Goal: Information Seeking & Learning: Learn about a topic

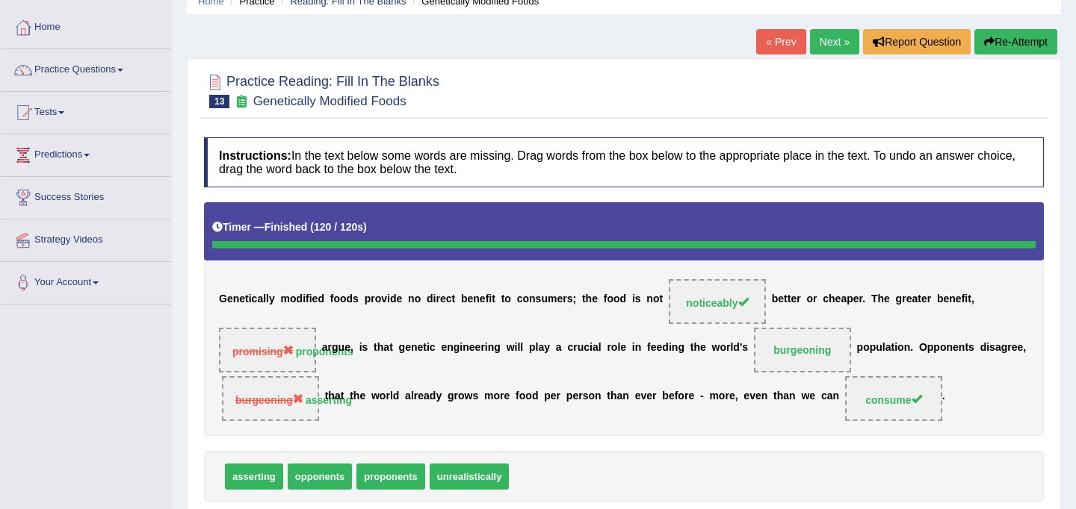
scroll to position [52, 0]
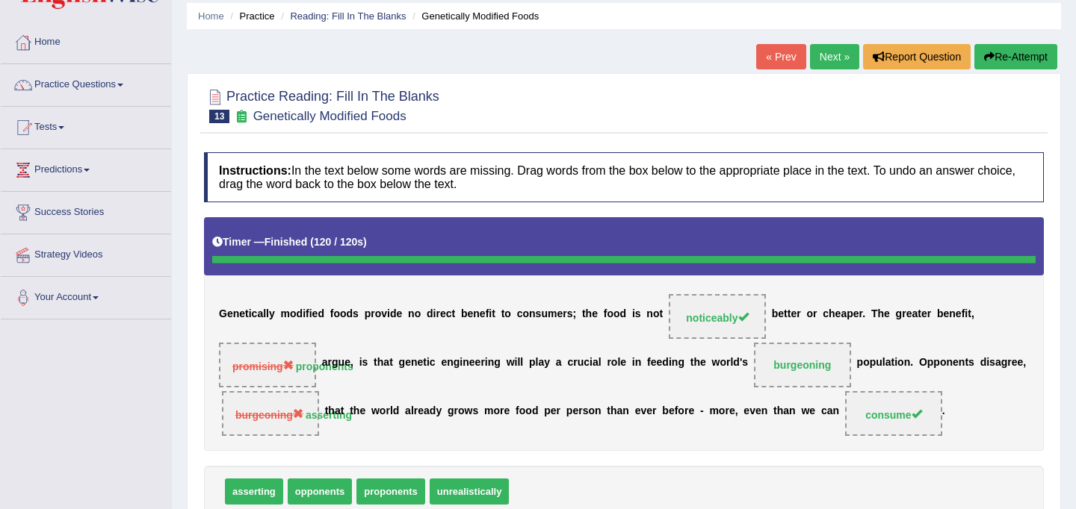
click at [1006, 54] on button "Re-Attempt" at bounding box center [1015, 56] width 83 height 25
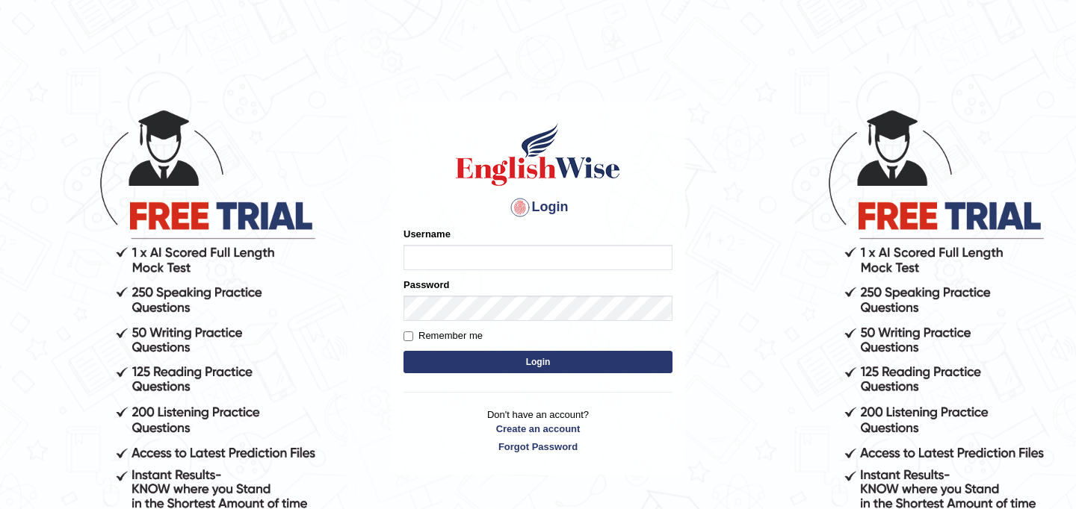
type input "JyotiJ"
click at [532, 362] on button "Login" at bounding box center [537, 362] width 269 height 22
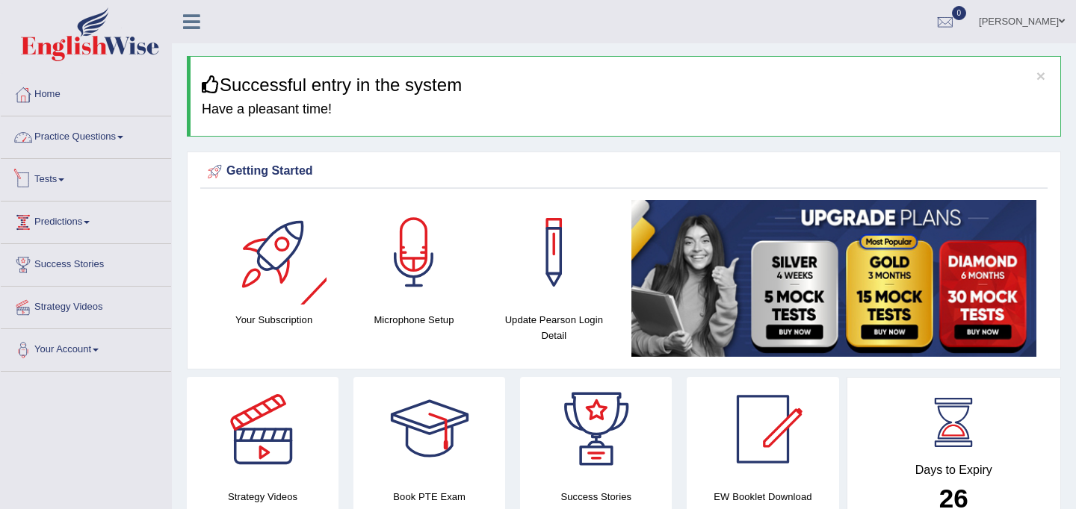
click at [112, 138] on link "Practice Questions" at bounding box center [86, 135] width 170 height 37
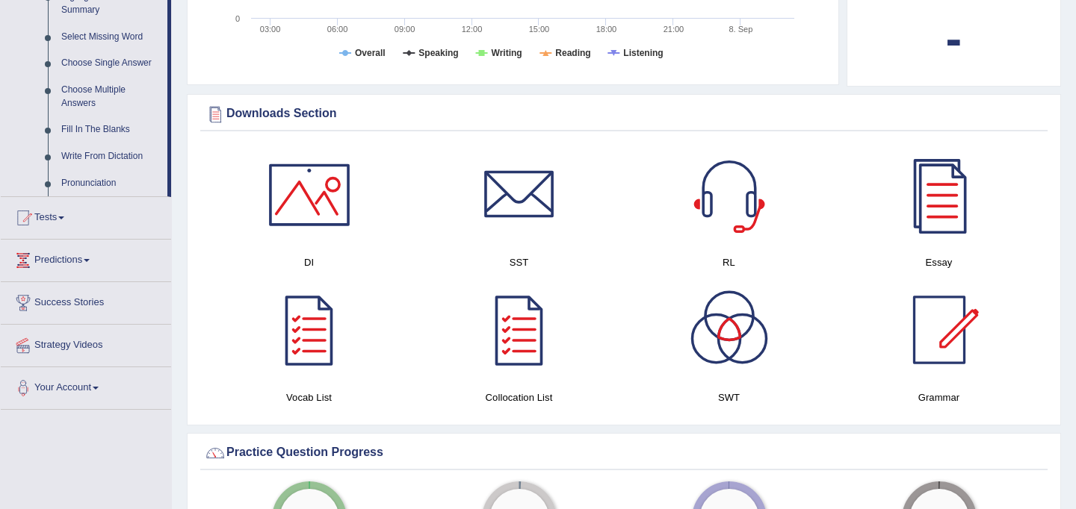
scroll to position [753, 0]
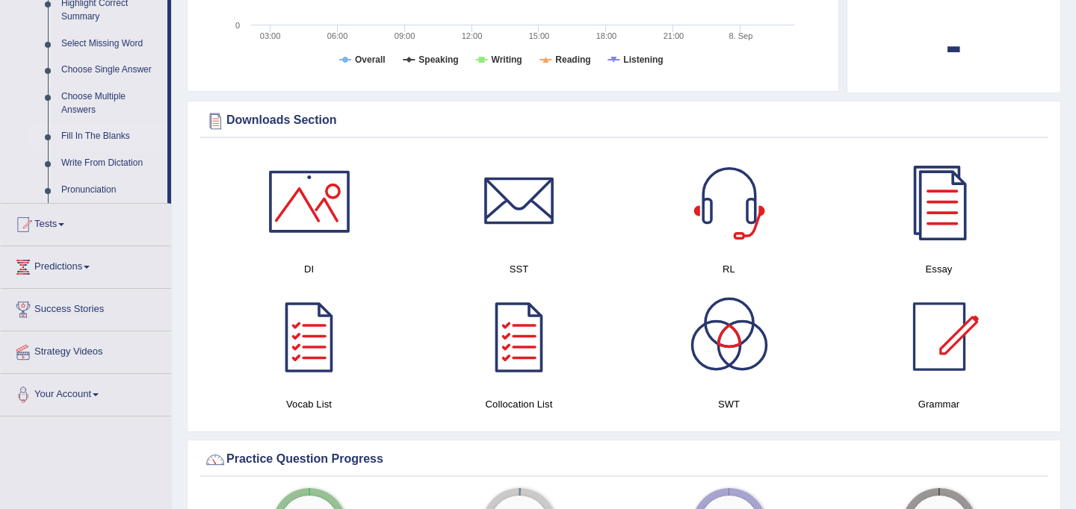
click at [108, 149] on link "Fill In The Blanks" at bounding box center [111, 136] width 113 height 27
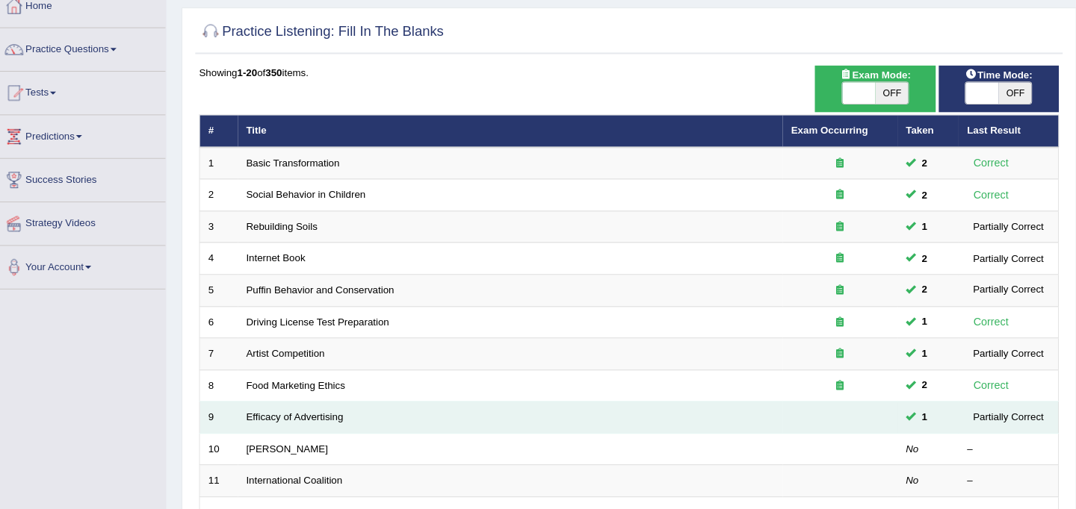
scroll to position [86, 0]
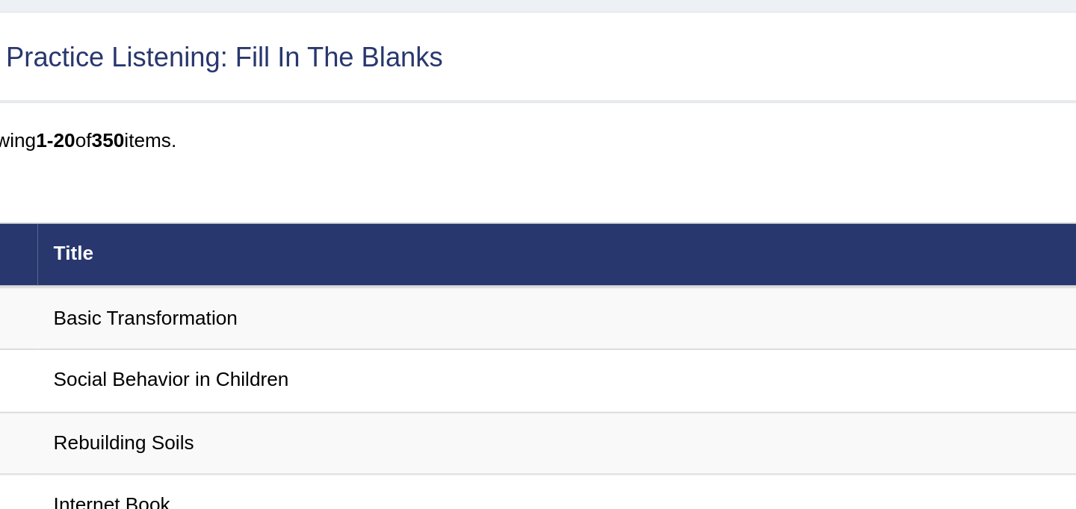
click at [423, 75] on div "Showing 1-20 of 350 items." at bounding box center [624, 74] width 840 height 14
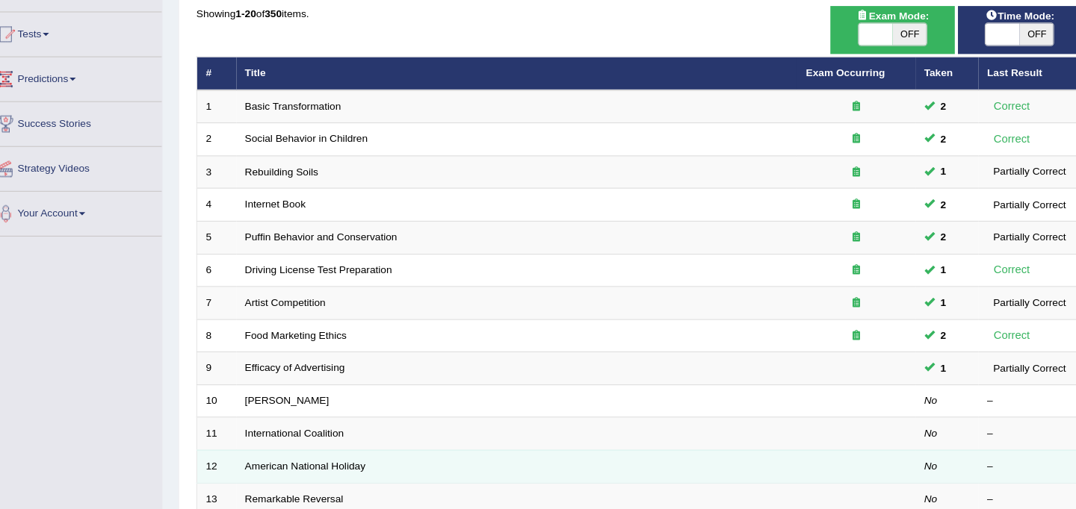
scroll to position [121, 0]
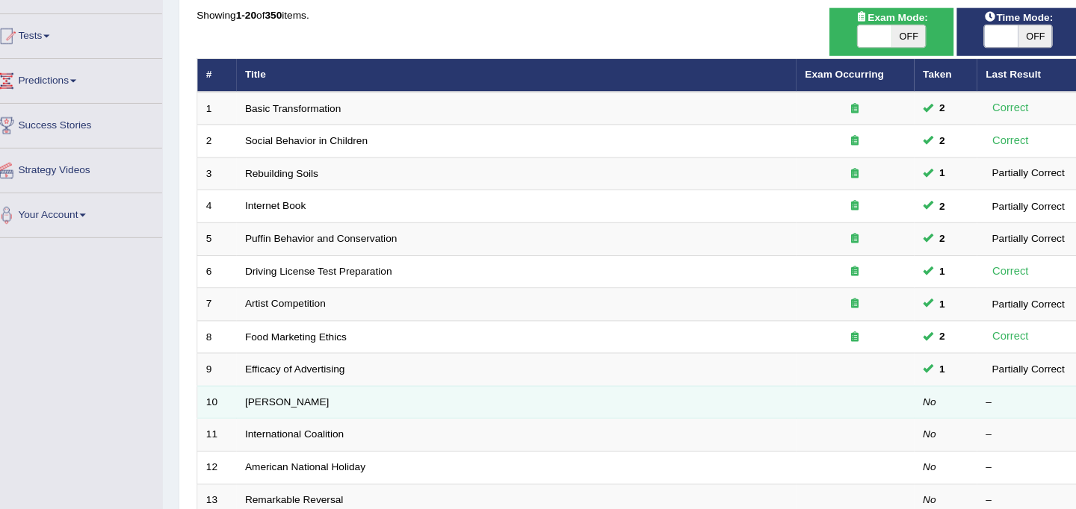
click at [303, 401] on td "Kazuhiro" at bounding box center [508, 406] width 532 height 31
click at [271, 406] on link "Kazuhiro" at bounding box center [290, 406] width 80 height 11
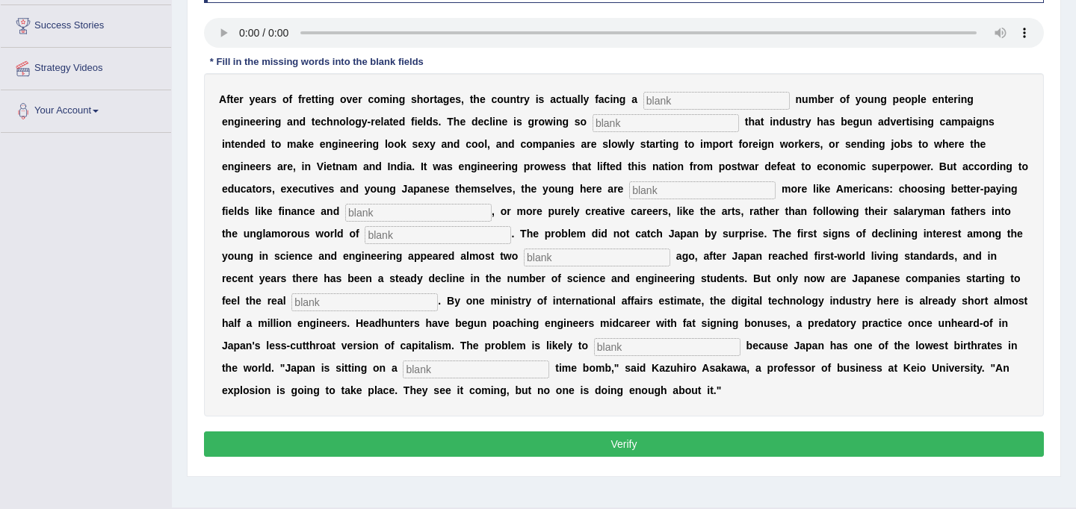
scroll to position [275, 0]
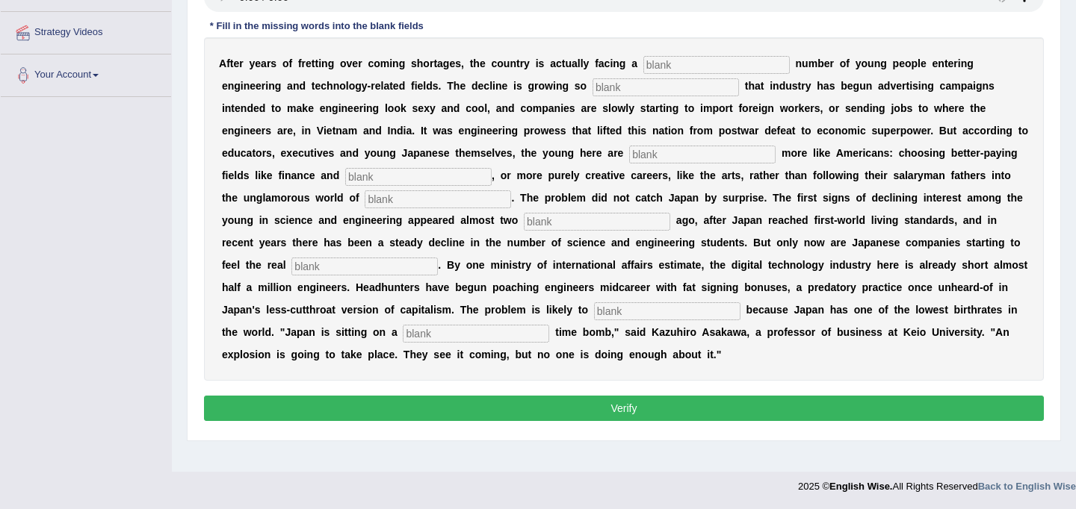
click at [746, 61] on input "text" at bounding box center [716, 65] width 146 height 18
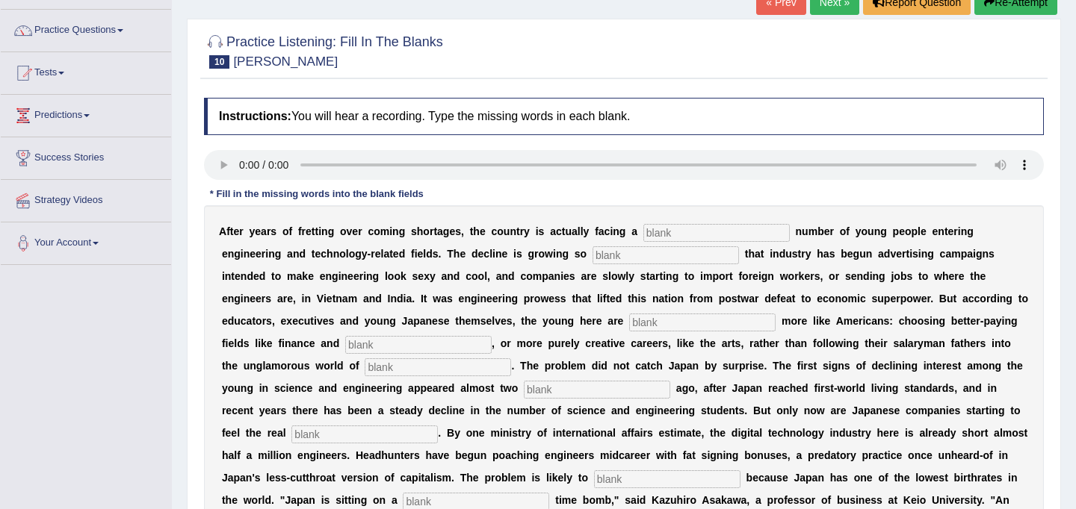
scroll to position [104, 0]
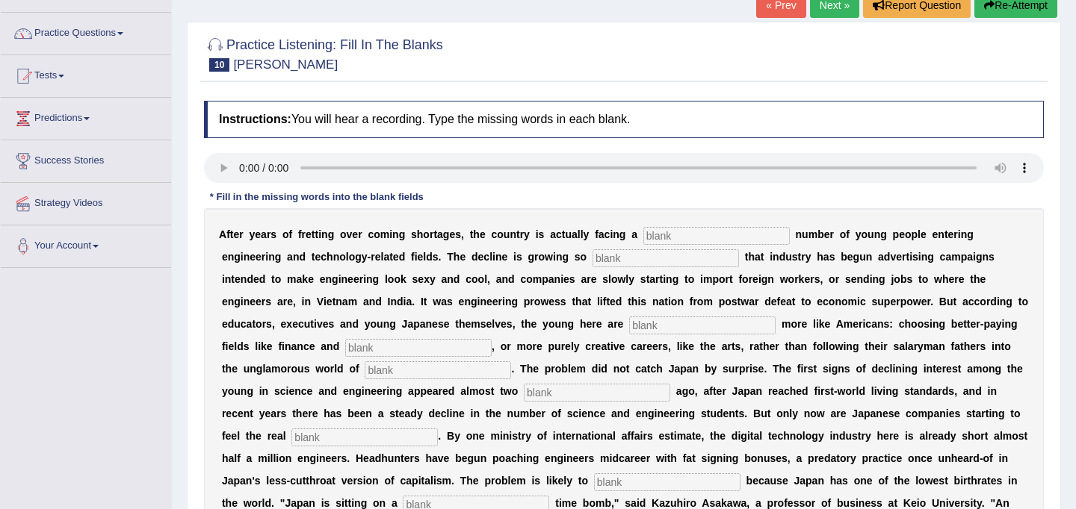
click at [688, 230] on input "text" at bounding box center [716, 236] width 146 height 18
click at [599, 258] on input "text" at bounding box center [665, 259] width 146 height 18
type input "drastic"
click at [667, 239] on input "text" at bounding box center [716, 236] width 146 height 18
type input "dwedling"
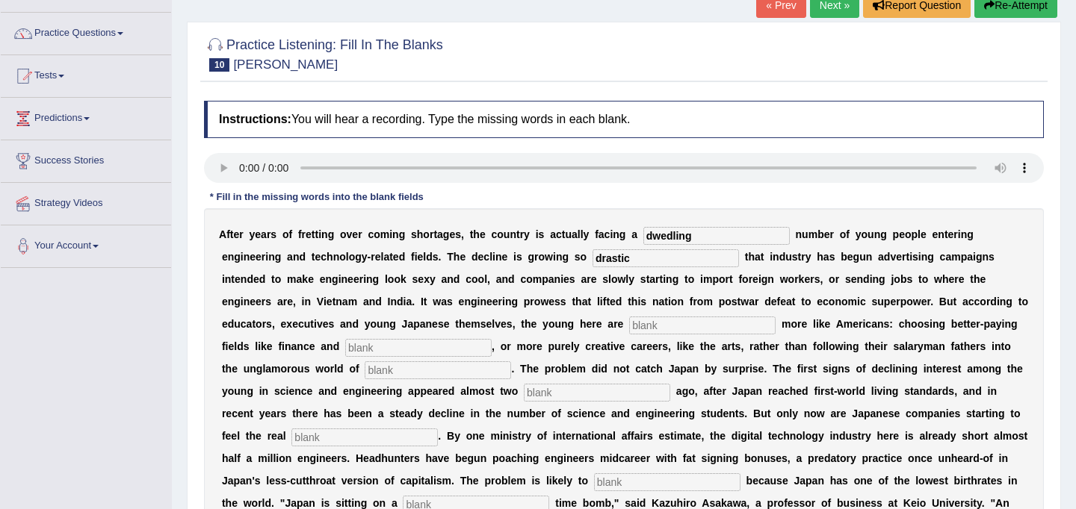
click at [629, 326] on input "text" at bounding box center [702, 326] width 146 height 18
type input "behaving"
click at [345, 346] on input "text" at bounding box center [418, 348] width 146 height 18
type input "medicine"
click at [365, 373] on input "text" at bounding box center [438, 371] width 146 height 18
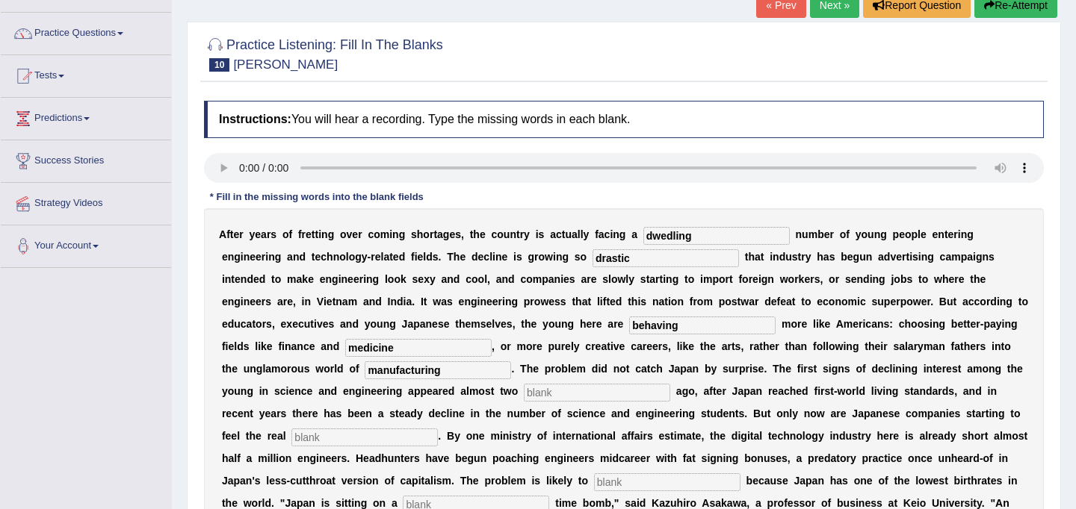
type input "manufacturing"
click at [524, 398] on input "text" at bounding box center [597, 393] width 146 height 18
type input "decades"
click at [294, 436] on input "text" at bounding box center [364, 438] width 146 height 18
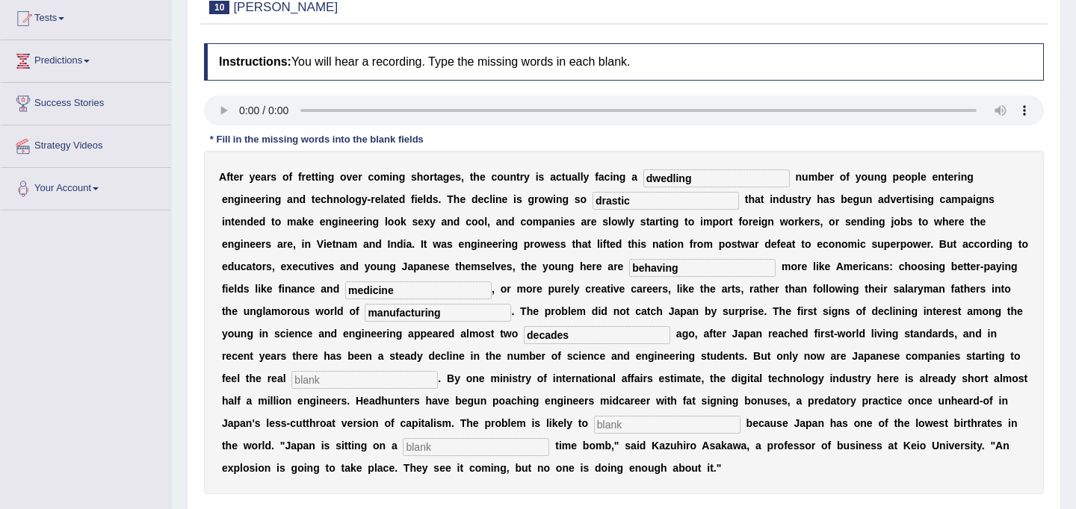
scroll to position [165, 0]
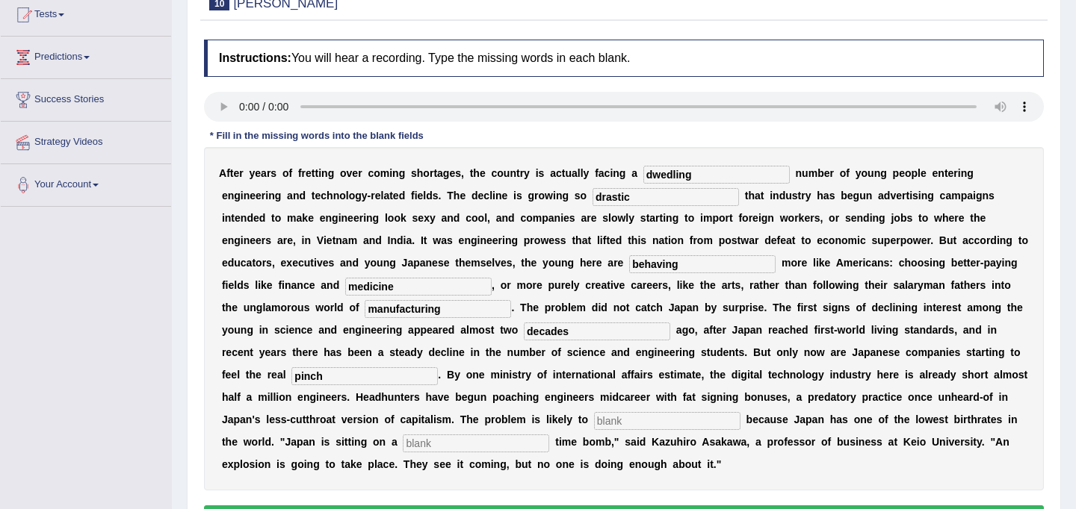
type input "pinch"
click at [594, 421] on input "text" at bounding box center [667, 421] width 146 height 18
type input "worsen"
click at [403, 442] on input "text" at bounding box center [476, 444] width 146 height 18
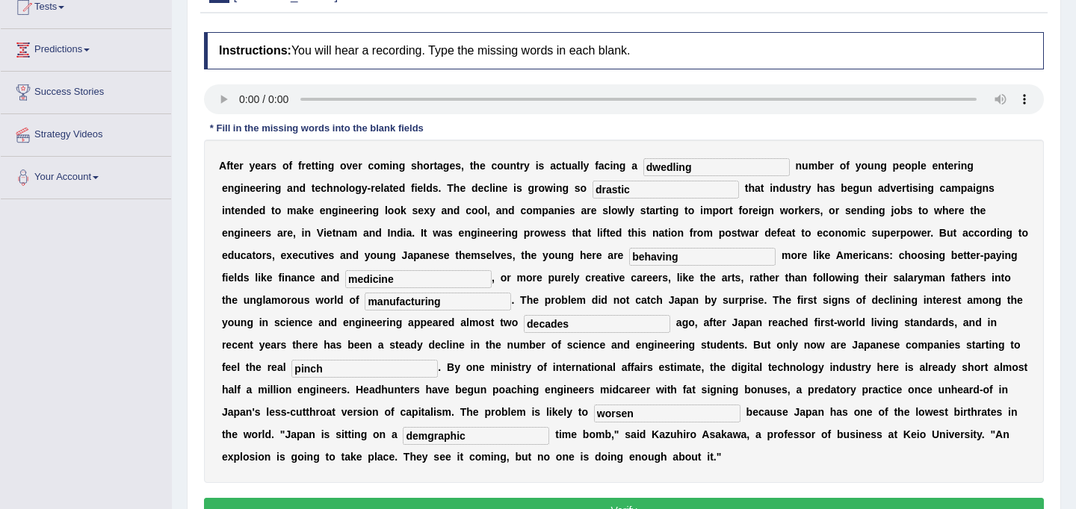
scroll to position [173, 0]
click at [403, 434] on input "demgraphic" at bounding box center [476, 436] width 146 height 18
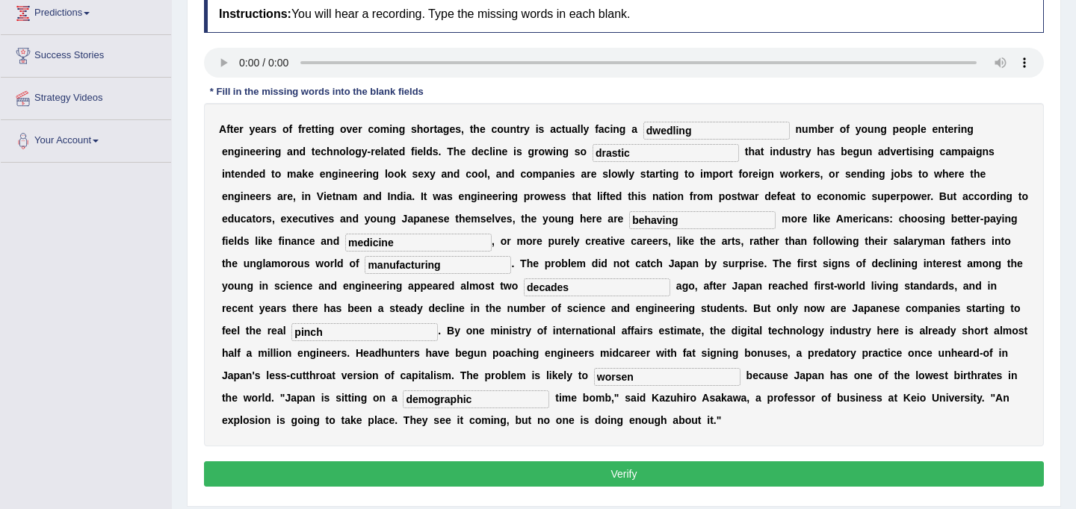
scroll to position [228, 0]
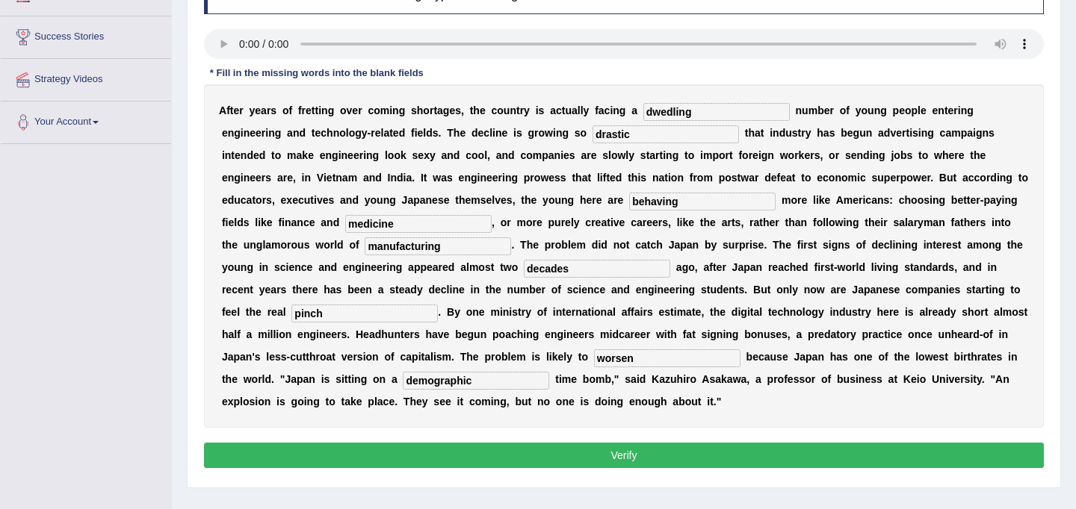
type input "demographic"
click at [474, 461] on button "Verify" at bounding box center [624, 455] width 840 height 25
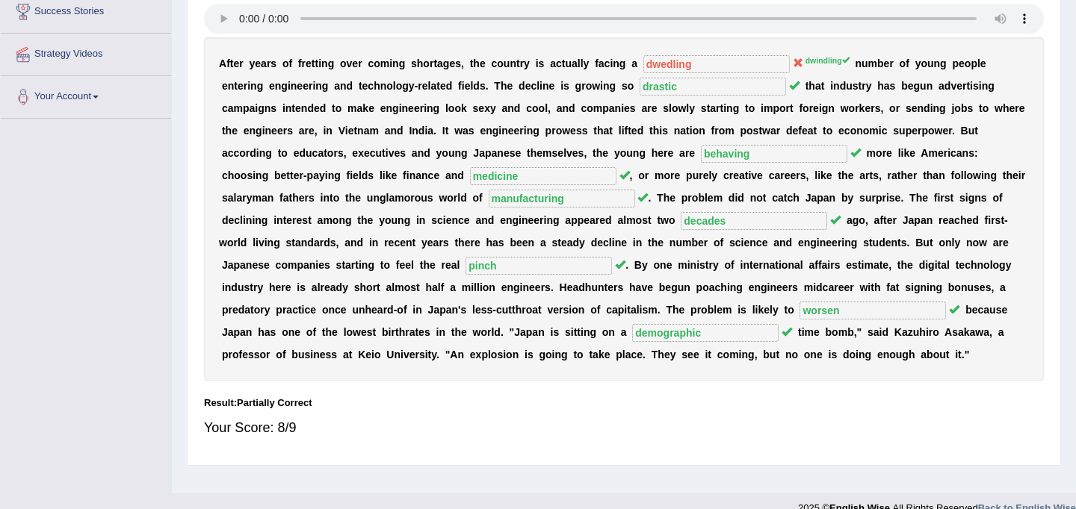
scroll to position [253, 0]
drag, startPoint x: 781, startPoint y: 57, endPoint x: 828, endPoint y: 60, distance: 47.9
click at [828, 58] on div "A f t e r y e a r s o f f r e t t i n g o v e r c o m i n g s h o r t a g e s ,…" at bounding box center [624, 210] width 840 height 344
click at [811, 60] on sup "dwindling" at bounding box center [827, 61] width 44 height 9
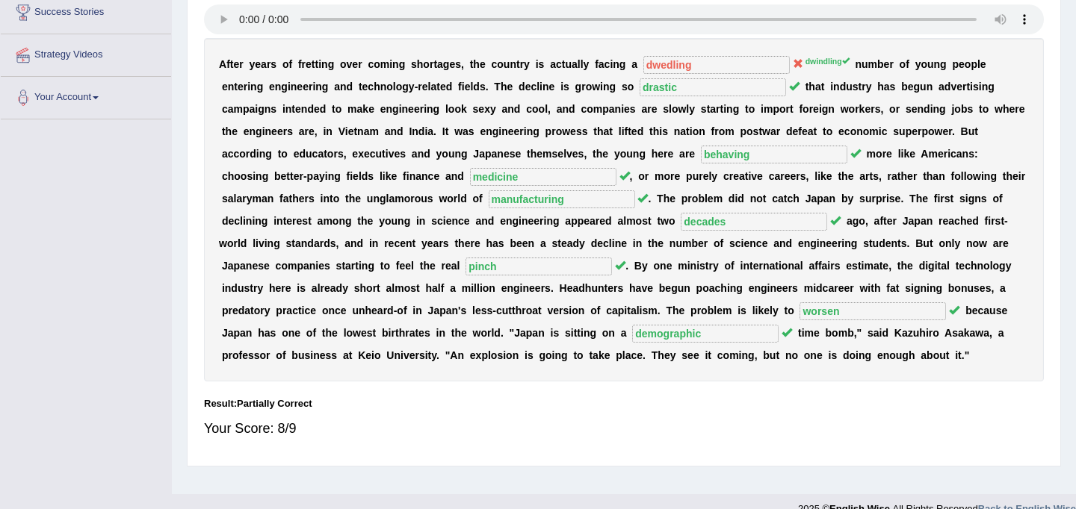
click at [811, 60] on sup "dwindling" at bounding box center [827, 61] width 44 height 9
click at [745, 57] on div "A f t e r y e a r s o f f r e t t i n g o v e r c o m i n g s h o r t a g e s ,…" at bounding box center [624, 210] width 840 height 344
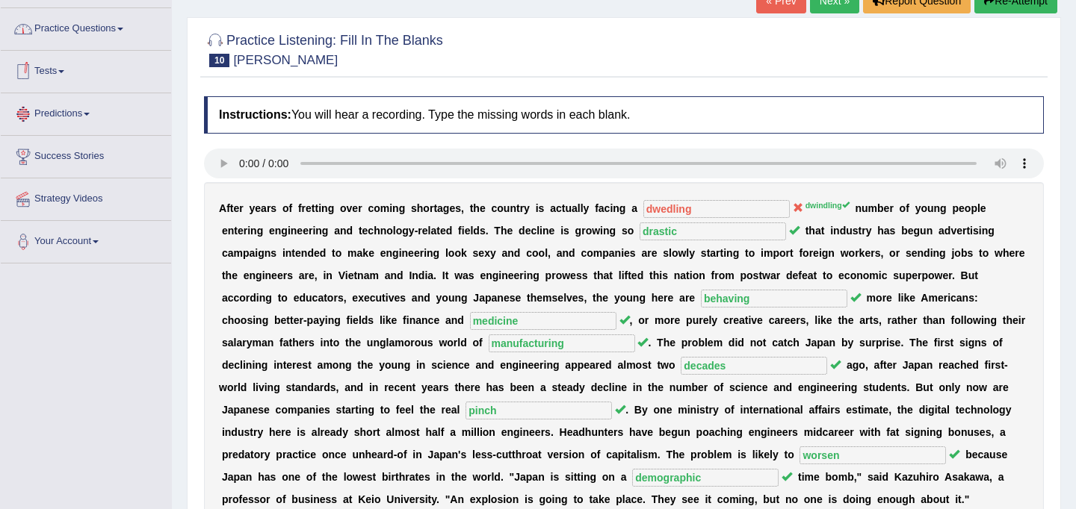
scroll to position [105, 0]
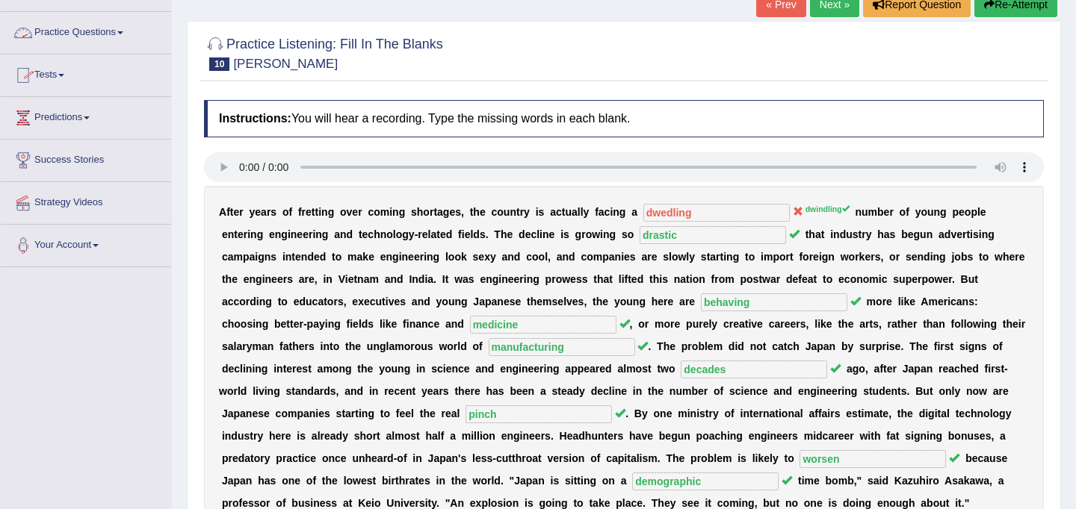
click at [123, 35] on link "Practice Questions" at bounding box center [86, 30] width 170 height 37
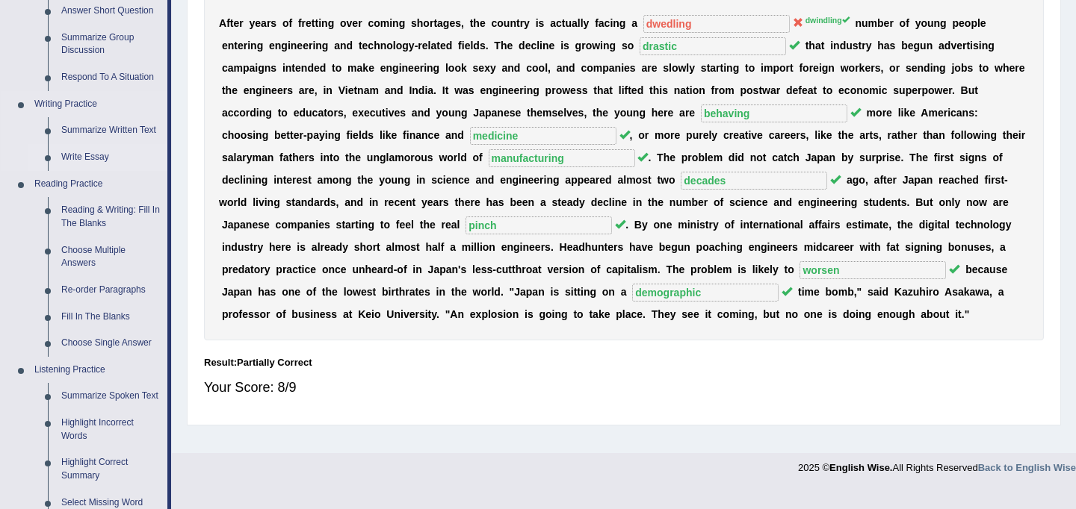
scroll to position [302, 0]
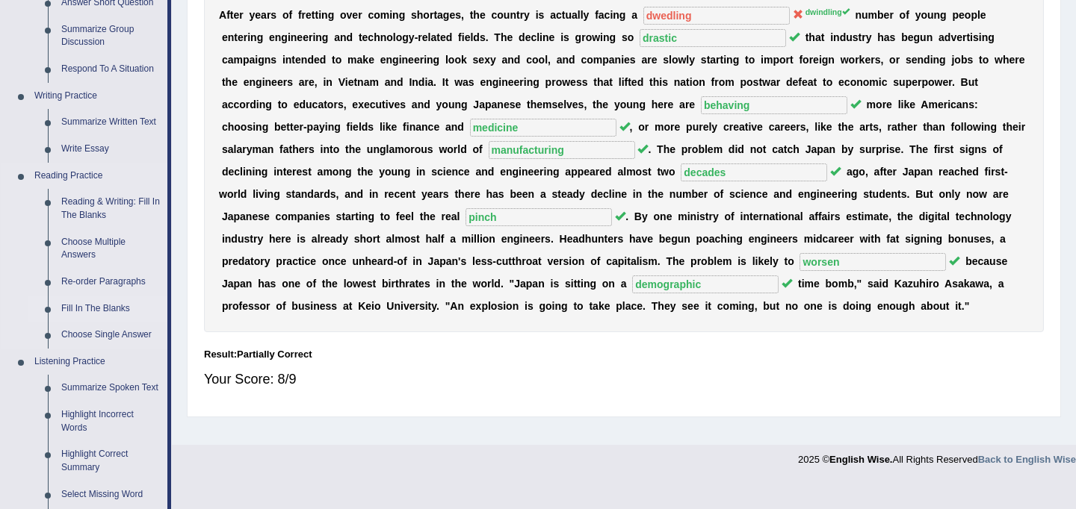
click at [115, 315] on link "Fill In The Blanks" at bounding box center [111, 309] width 113 height 27
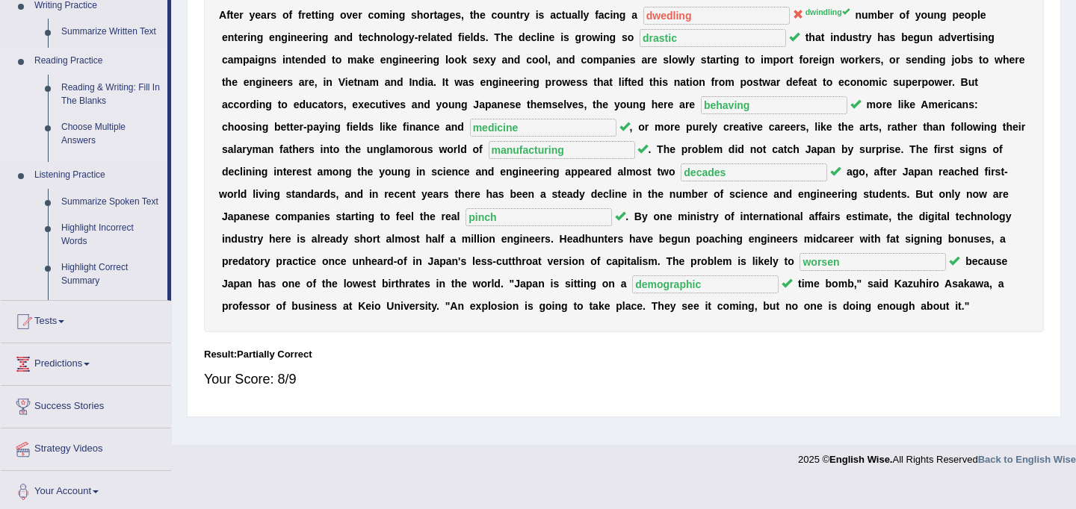
scroll to position [275, 0]
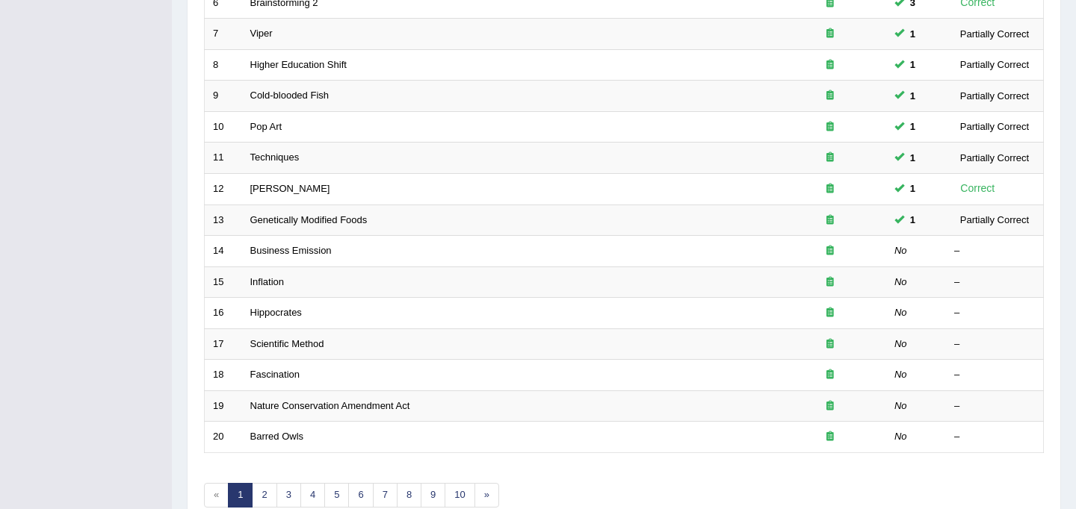
scroll to position [407, 0]
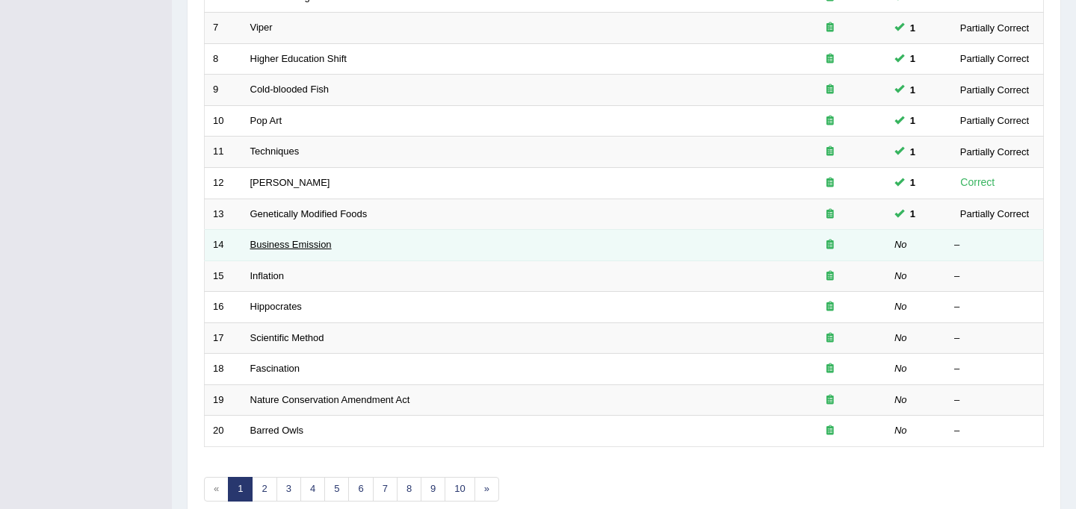
click at [324, 247] on link "Business Emission" at bounding box center [290, 244] width 81 height 11
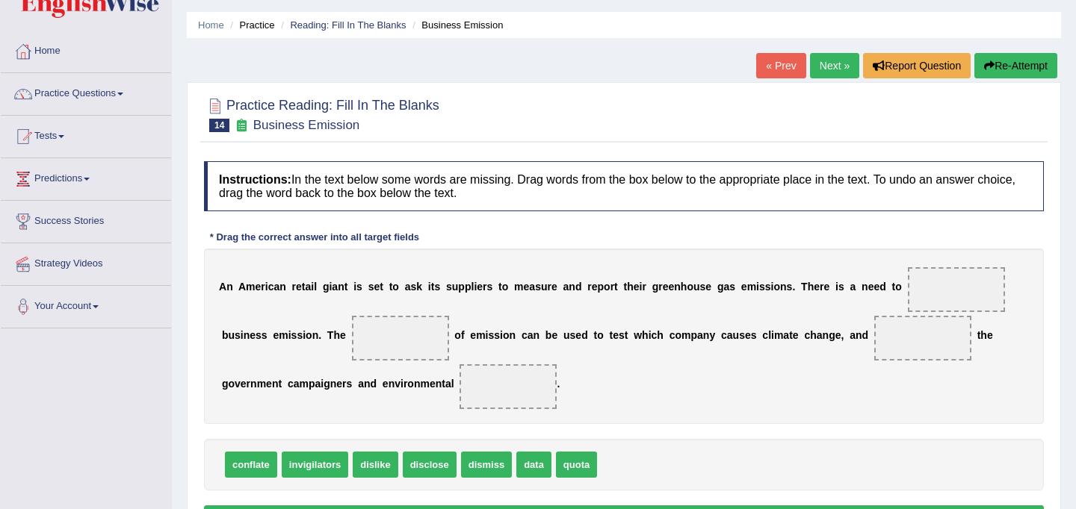
scroll to position [42, 0]
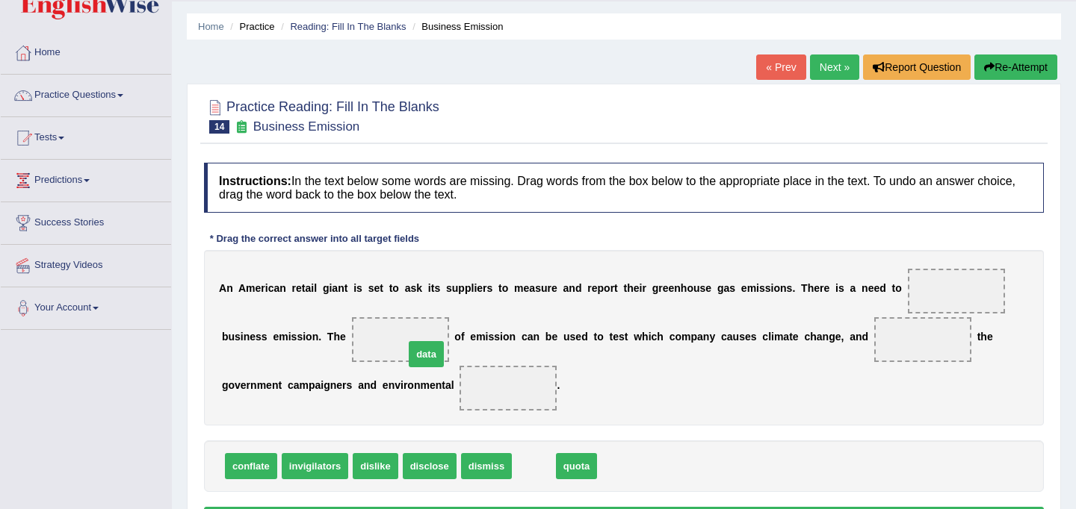
drag, startPoint x: 530, startPoint y: 468, endPoint x: 421, endPoint y: 354, distance: 157.4
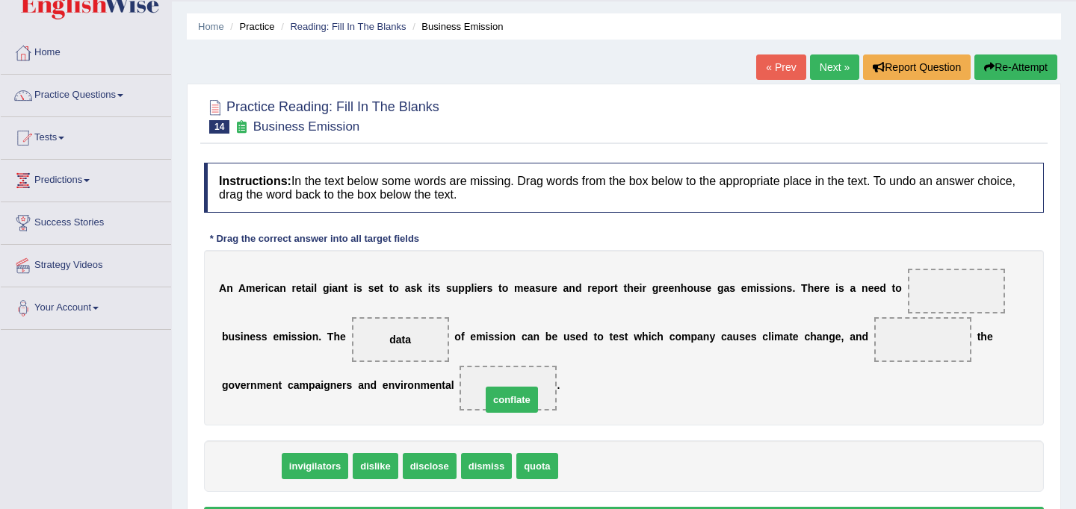
drag, startPoint x: 241, startPoint y: 465, endPoint x: 501, endPoint y: 398, distance: 269.3
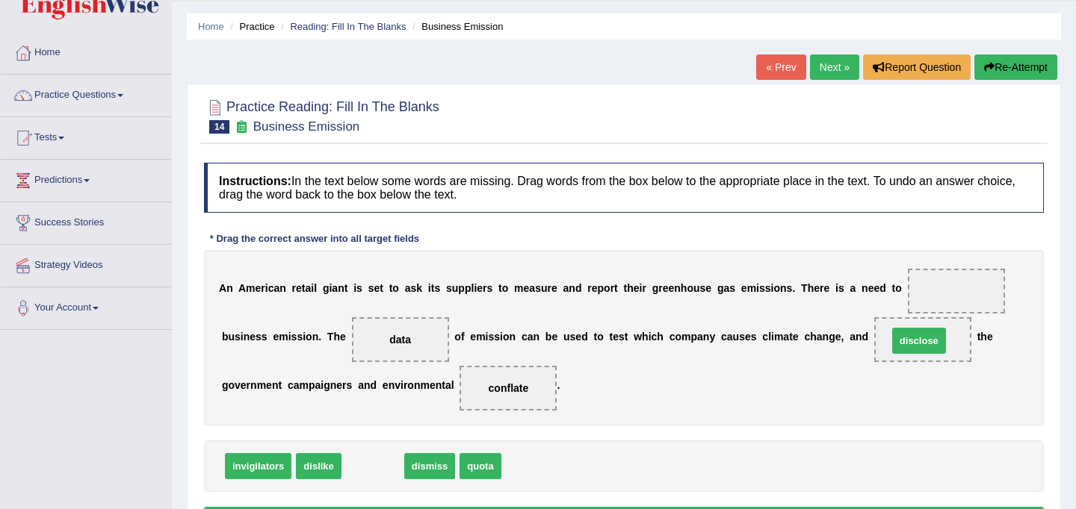
drag, startPoint x: 368, startPoint y: 464, endPoint x: 914, endPoint y: 338, distance: 560.3
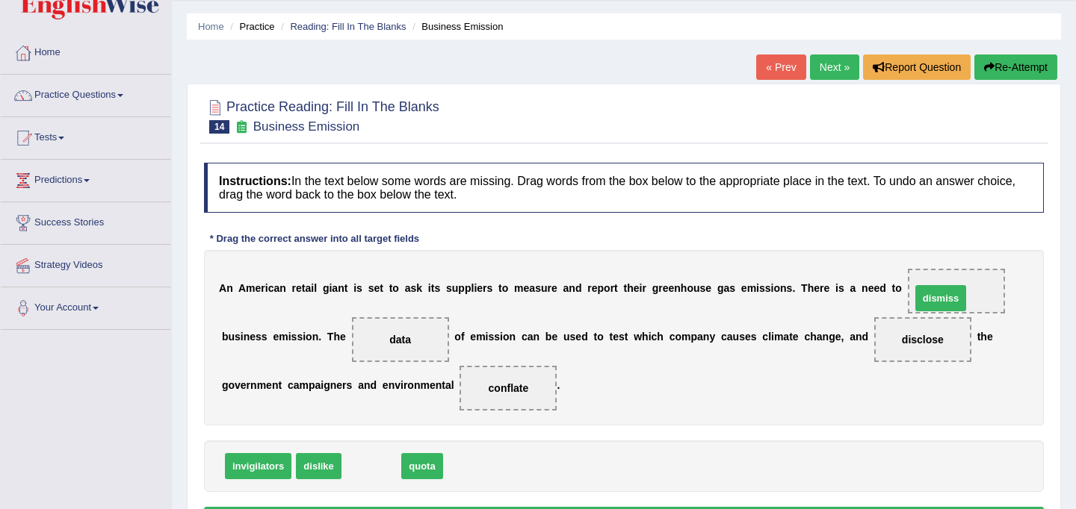
drag, startPoint x: 377, startPoint y: 472, endPoint x: 947, endPoint y: 304, distance: 593.6
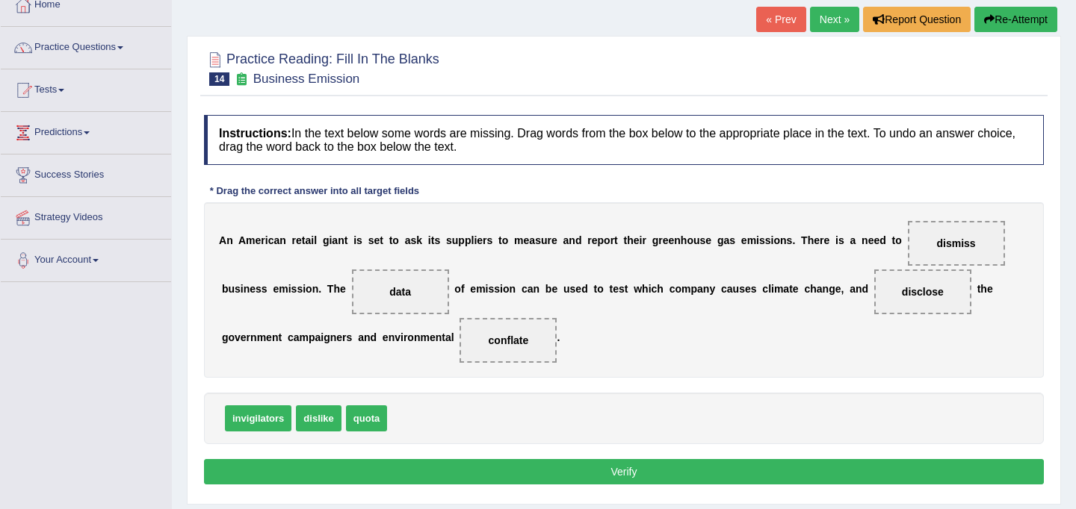
scroll to position [90, 0]
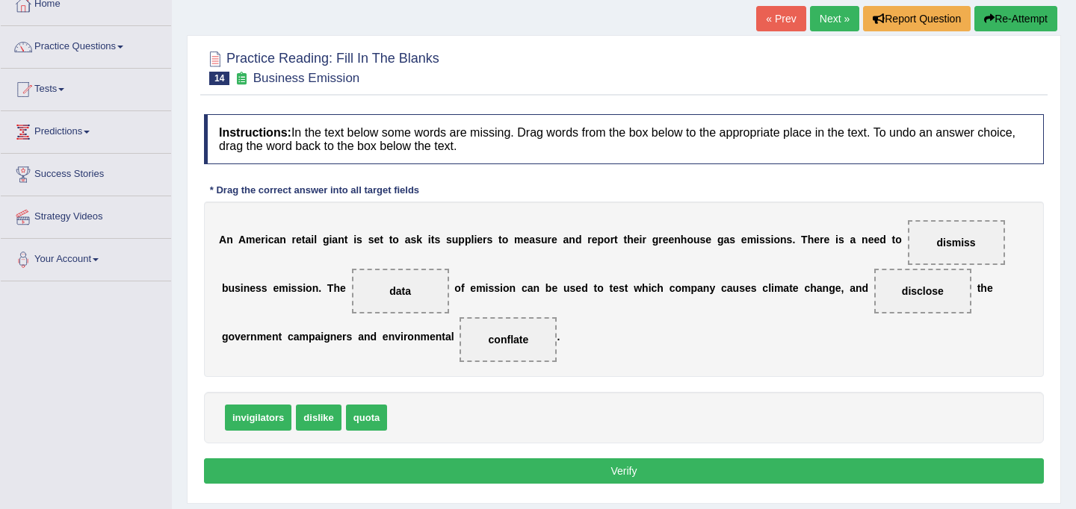
click at [699, 468] on button "Verify" at bounding box center [624, 471] width 840 height 25
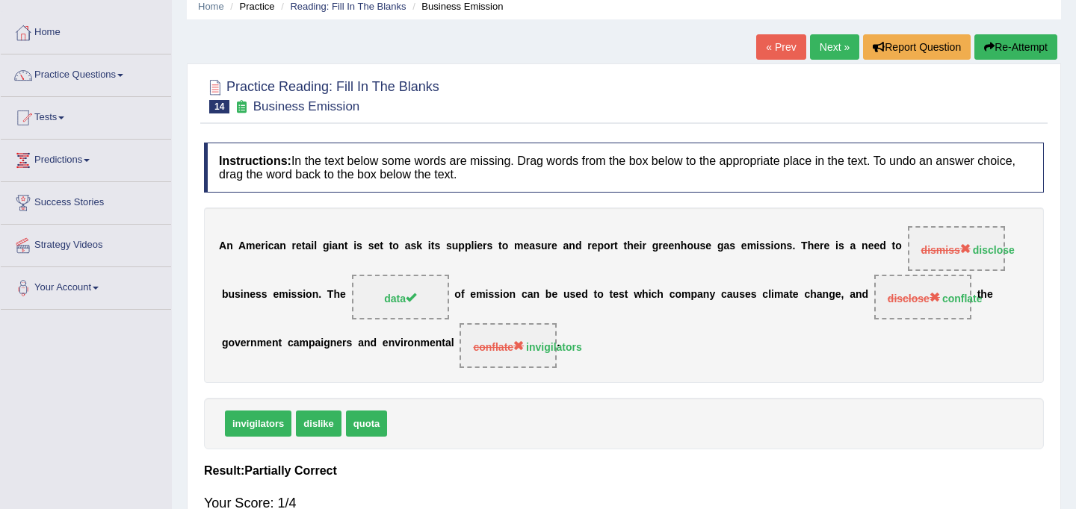
scroll to position [16, 0]
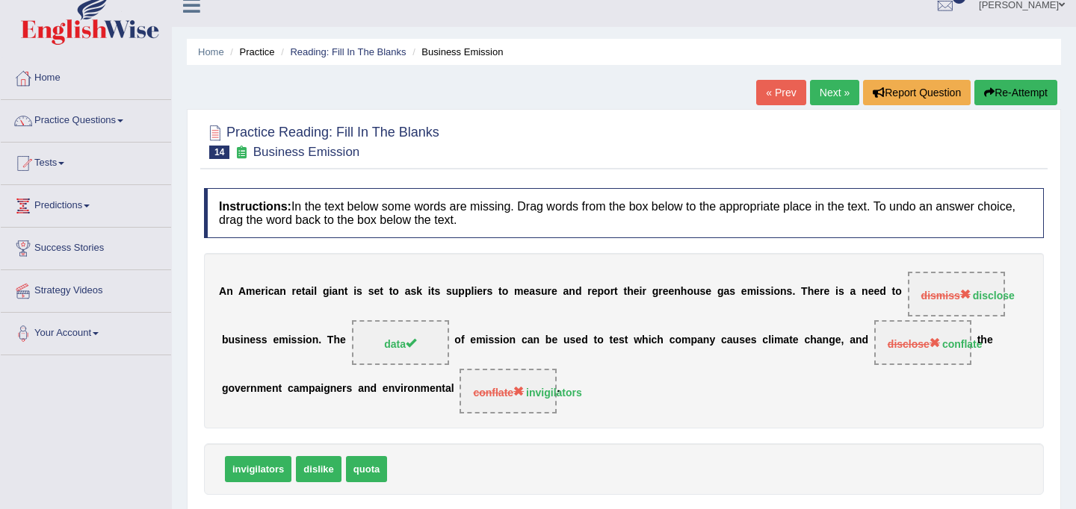
click at [1003, 97] on button "Re-Attempt" at bounding box center [1015, 92] width 83 height 25
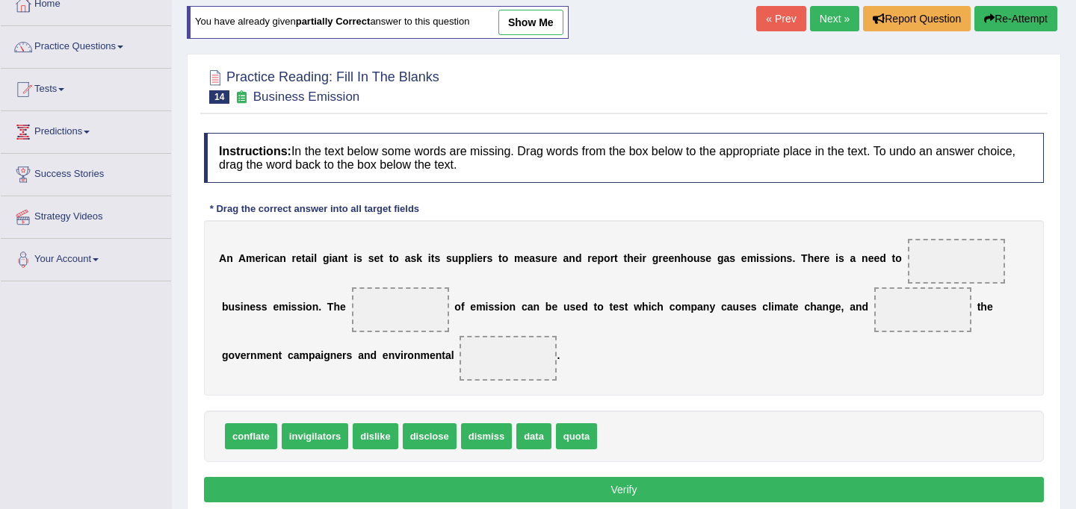
scroll to position [102, 0]
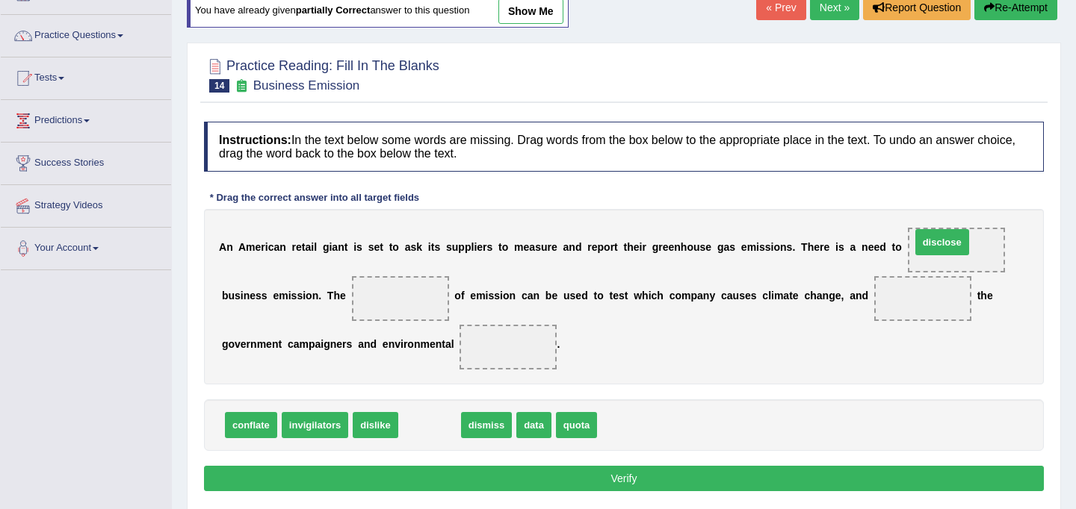
drag, startPoint x: 421, startPoint y: 421, endPoint x: 934, endPoint y: 239, distance: 543.9
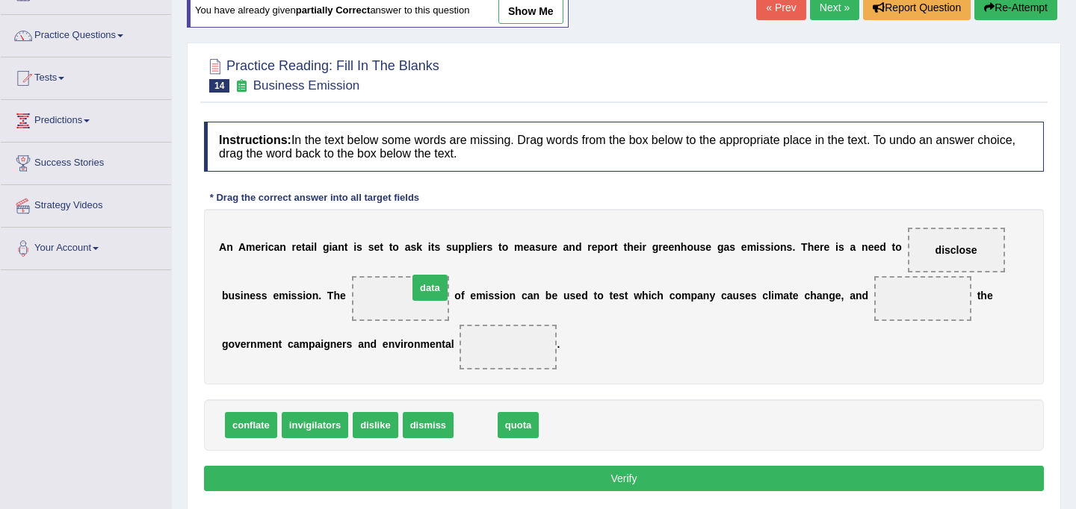
drag, startPoint x: 474, startPoint y: 425, endPoint x: 427, endPoint y: 288, distance: 145.3
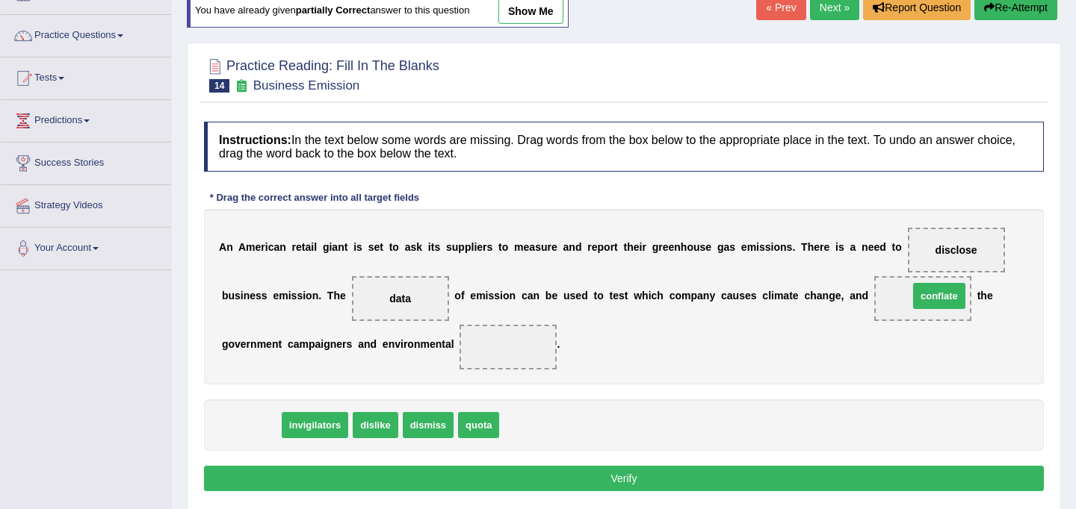
drag, startPoint x: 247, startPoint y: 424, endPoint x: 933, endPoint y: 295, distance: 697.9
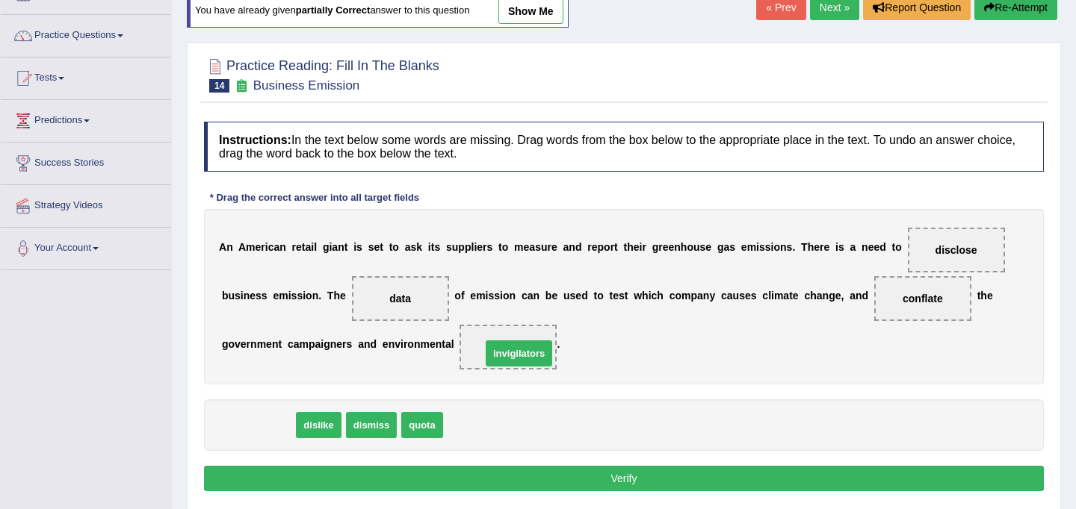
drag, startPoint x: 265, startPoint y: 425, endPoint x: 526, endPoint y: 353, distance: 270.6
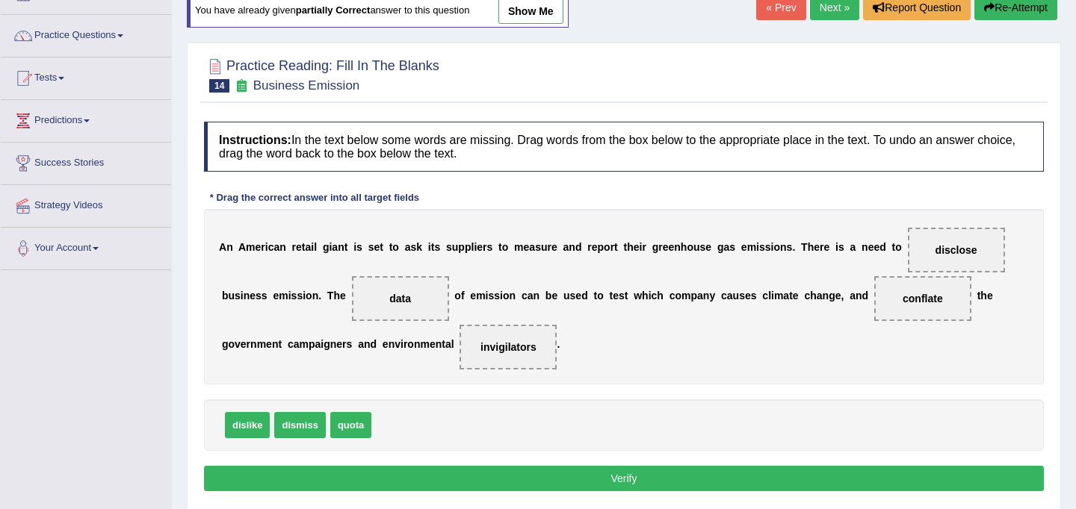
click at [565, 474] on button "Verify" at bounding box center [624, 478] width 840 height 25
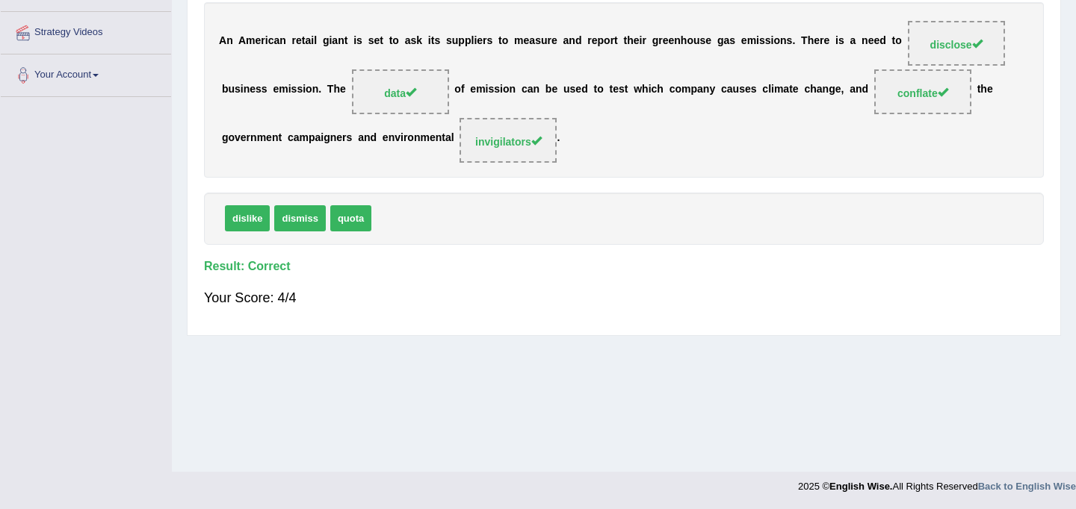
scroll to position [0, 0]
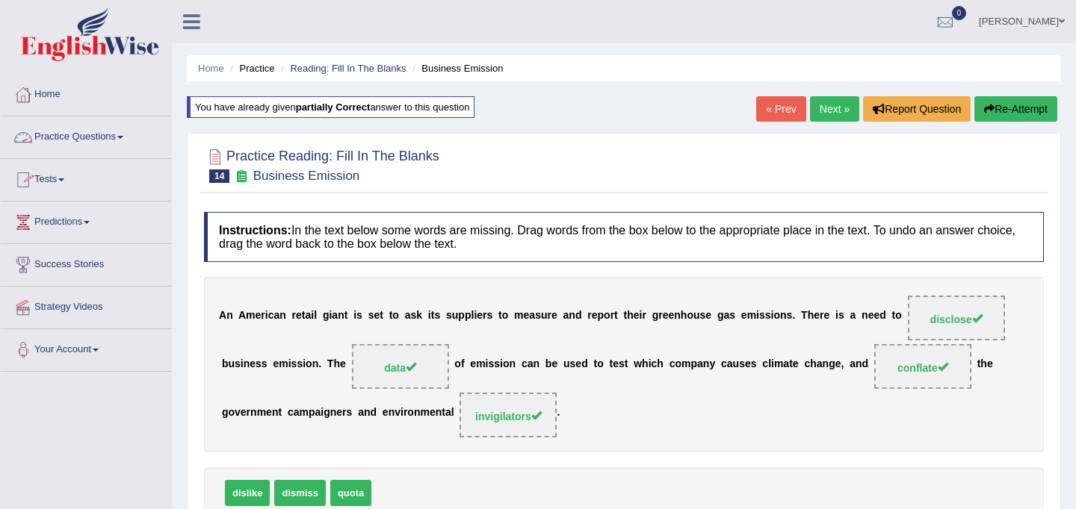
click at [108, 135] on link "Practice Questions" at bounding box center [86, 135] width 170 height 37
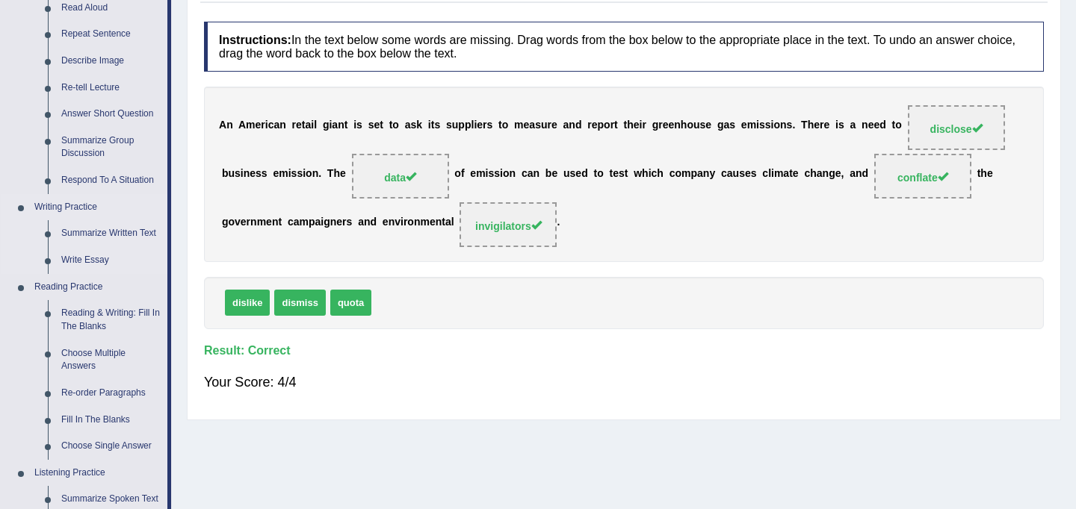
scroll to position [200, 0]
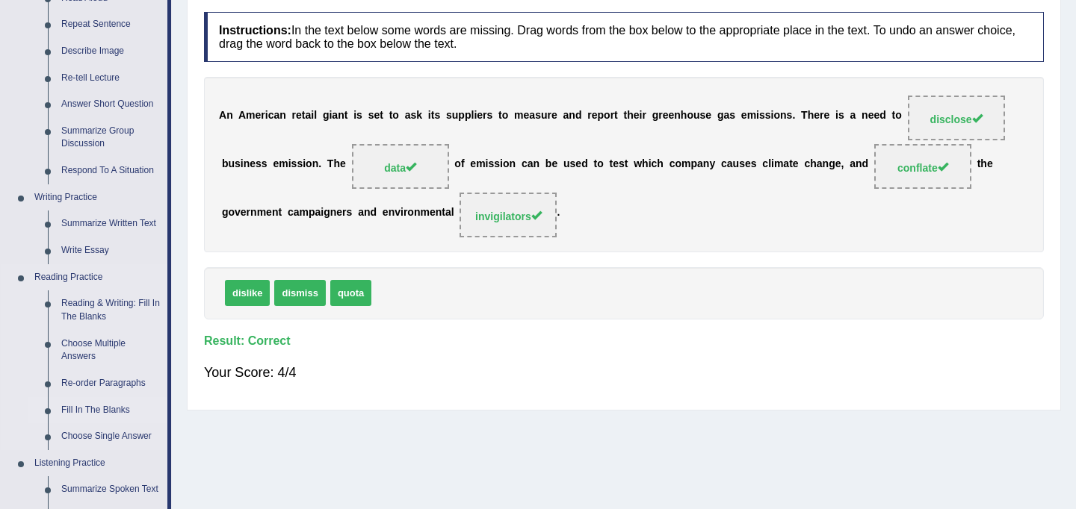
click at [103, 406] on link "Fill In The Blanks" at bounding box center [111, 410] width 113 height 27
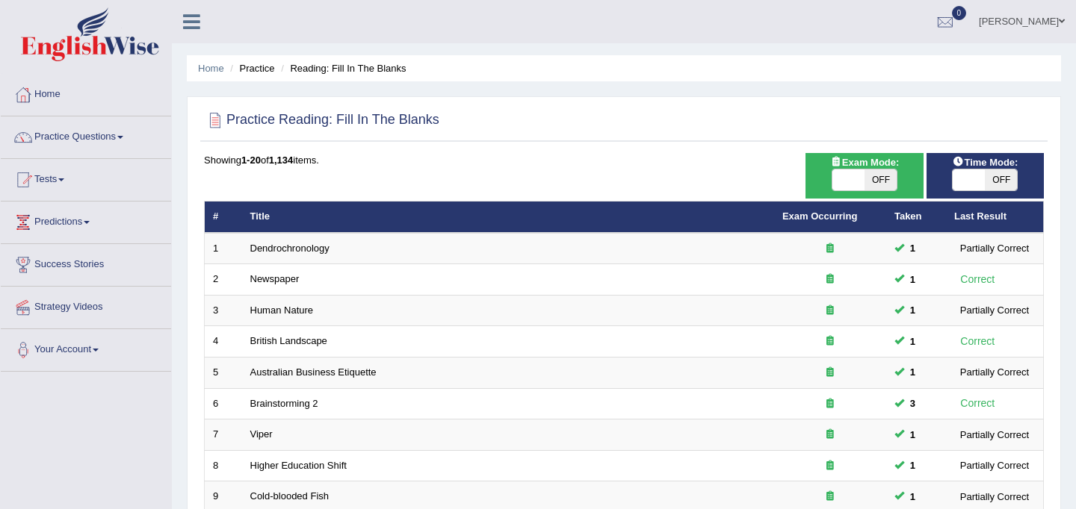
click at [974, 188] on span at bounding box center [968, 180] width 32 height 21
checkbox input "true"
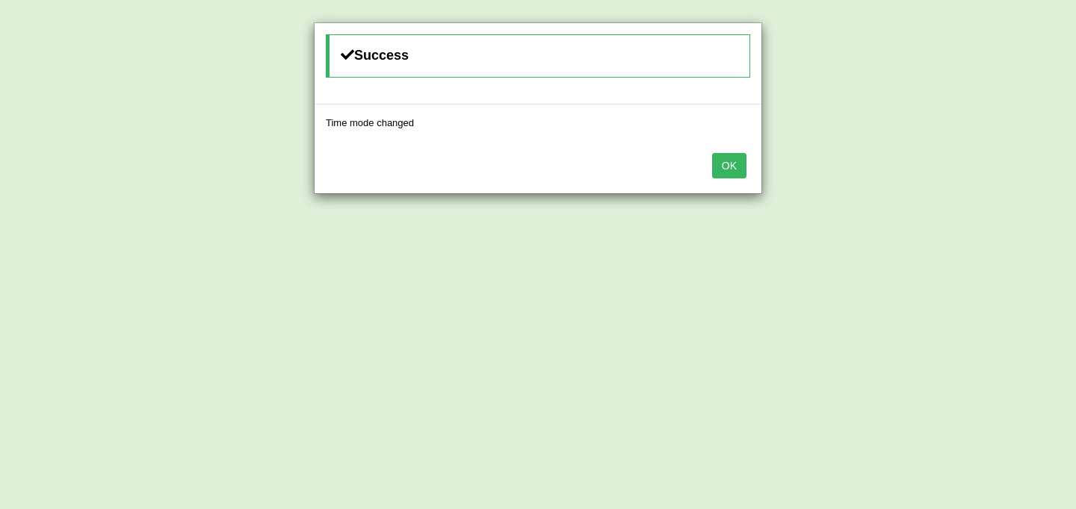
click at [734, 169] on button "OK" at bounding box center [729, 165] width 34 height 25
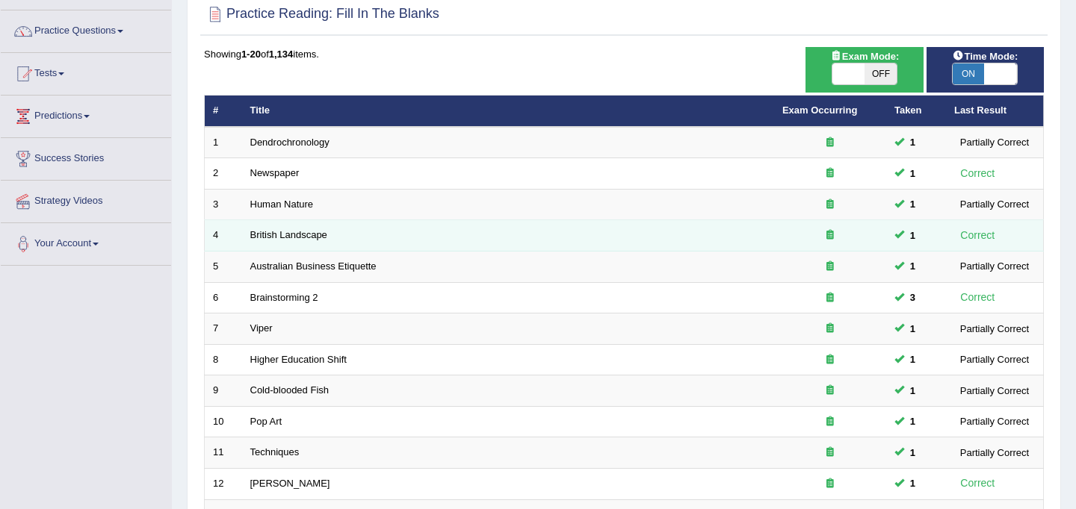
scroll to position [480, 0]
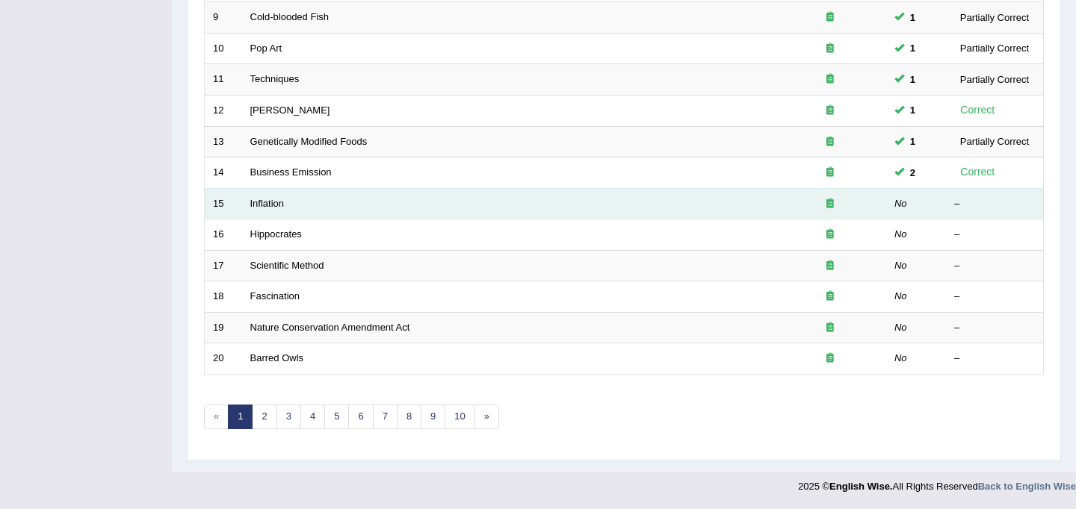
click at [239, 201] on td "15" at bounding box center [223, 203] width 37 height 31
click at [255, 205] on link "Inflation" at bounding box center [267, 203] width 34 height 11
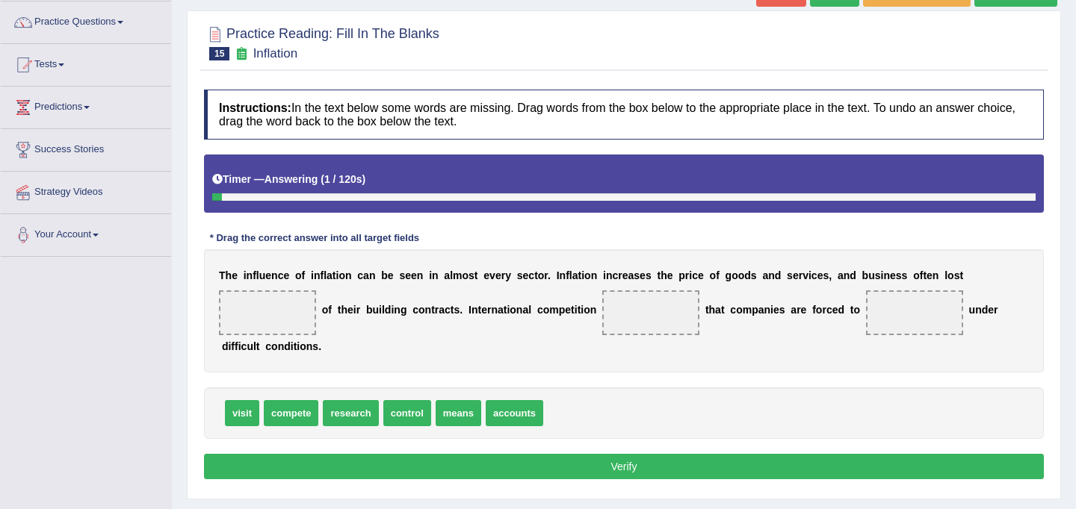
scroll to position [117, 0]
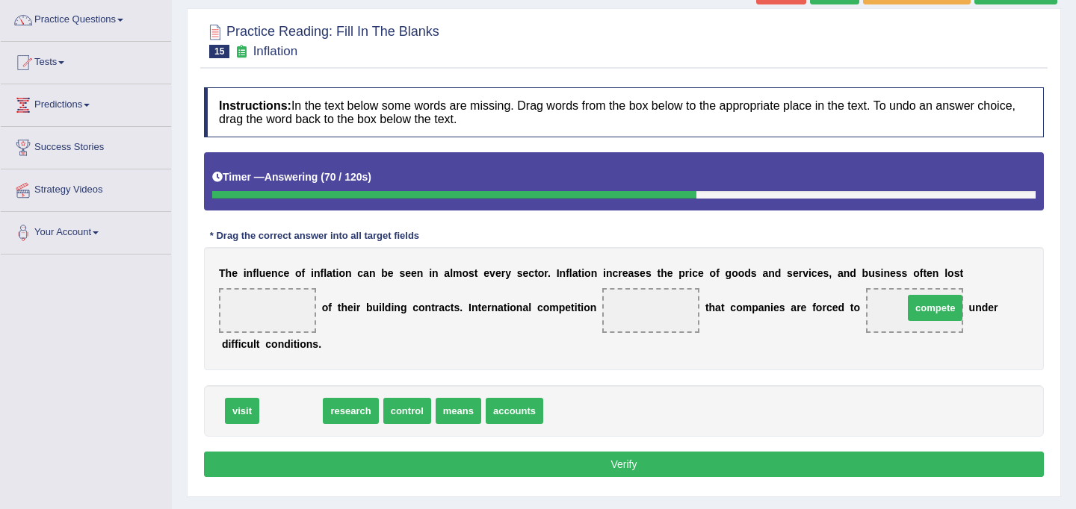
drag, startPoint x: 294, startPoint y: 413, endPoint x: 938, endPoint y: 310, distance: 652.2
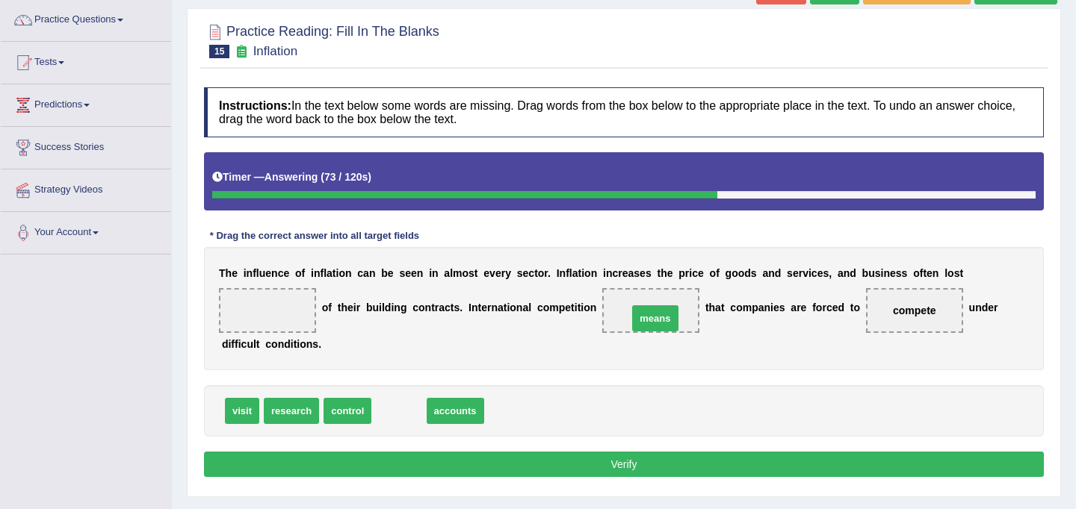
drag, startPoint x: 397, startPoint y: 409, endPoint x: 650, endPoint y: 312, distance: 271.0
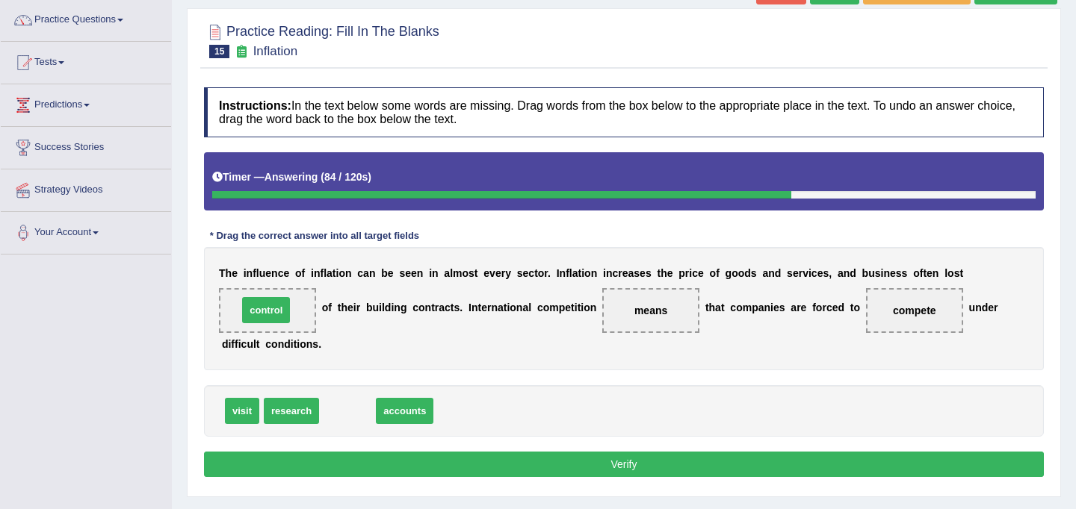
drag, startPoint x: 356, startPoint y: 413, endPoint x: 275, endPoint y: 312, distance: 129.6
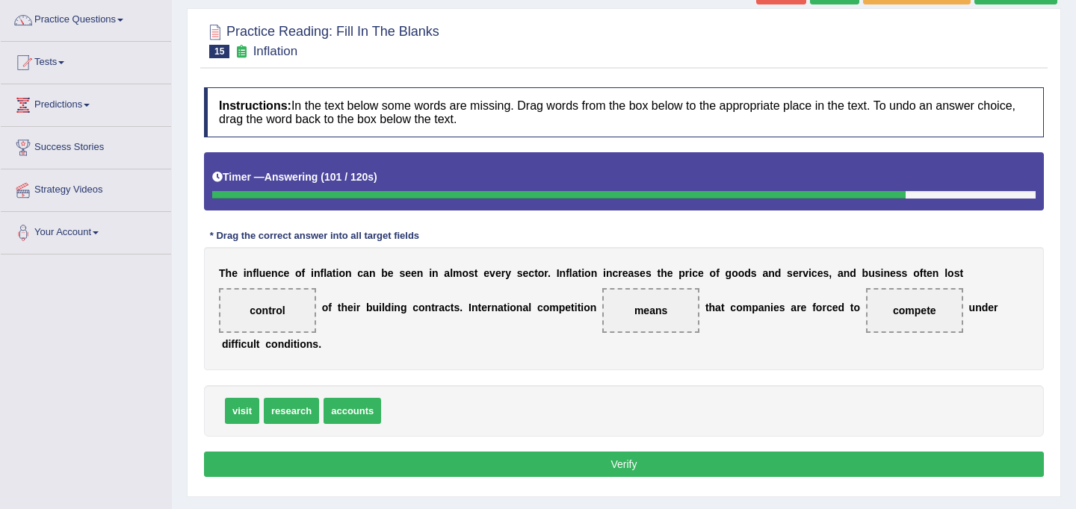
click at [515, 471] on button "Verify" at bounding box center [624, 464] width 840 height 25
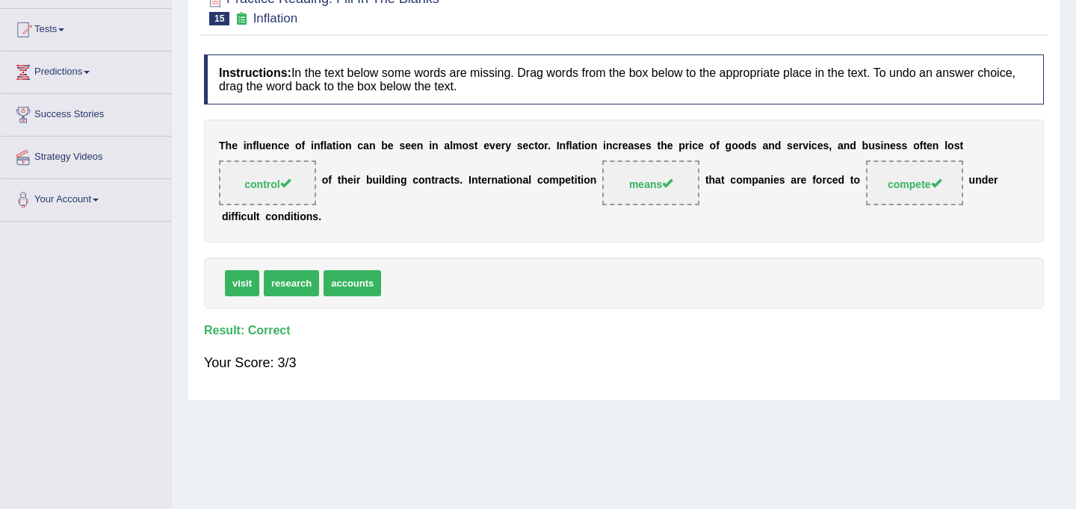
scroll to position [0, 0]
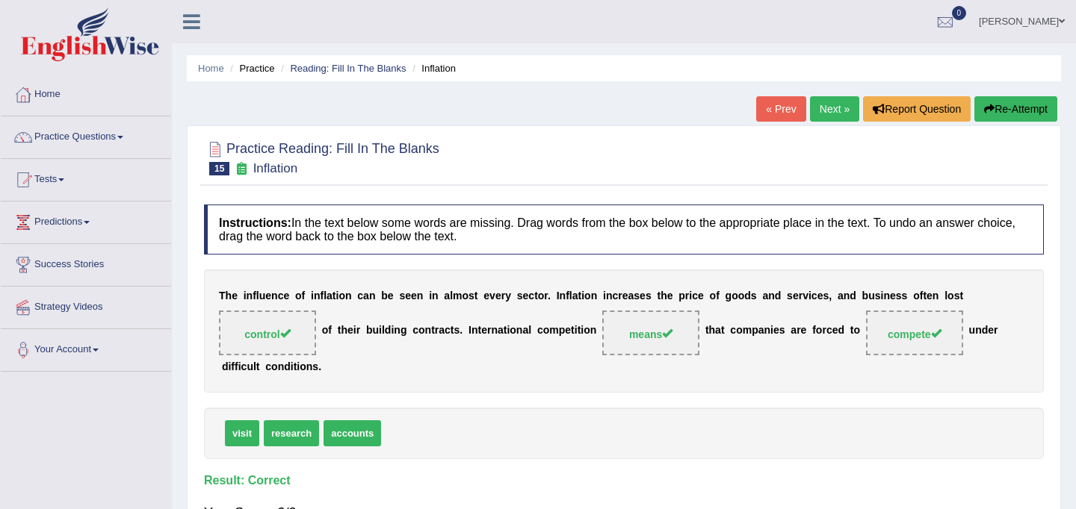
click at [822, 99] on link "Next »" at bounding box center [834, 108] width 49 height 25
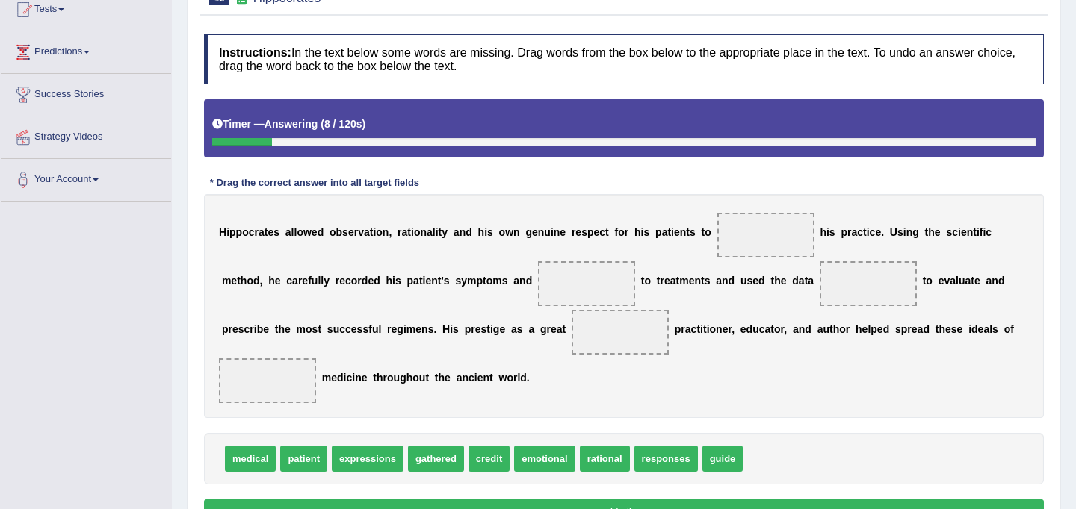
scroll to position [174, 0]
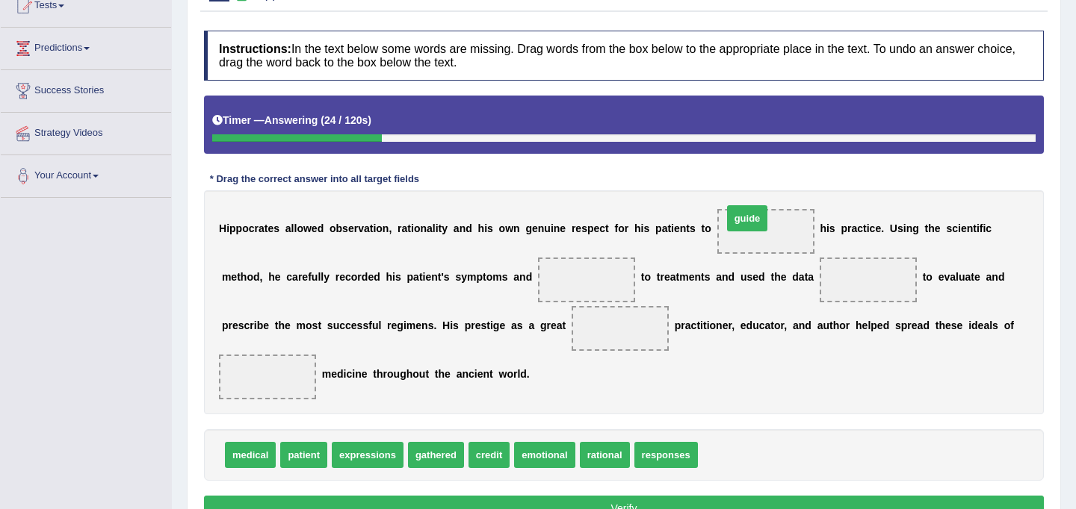
drag, startPoint x: 714, startPoint y: 459, endPoint x: 743, endPoint y: 219, distance: 242.2
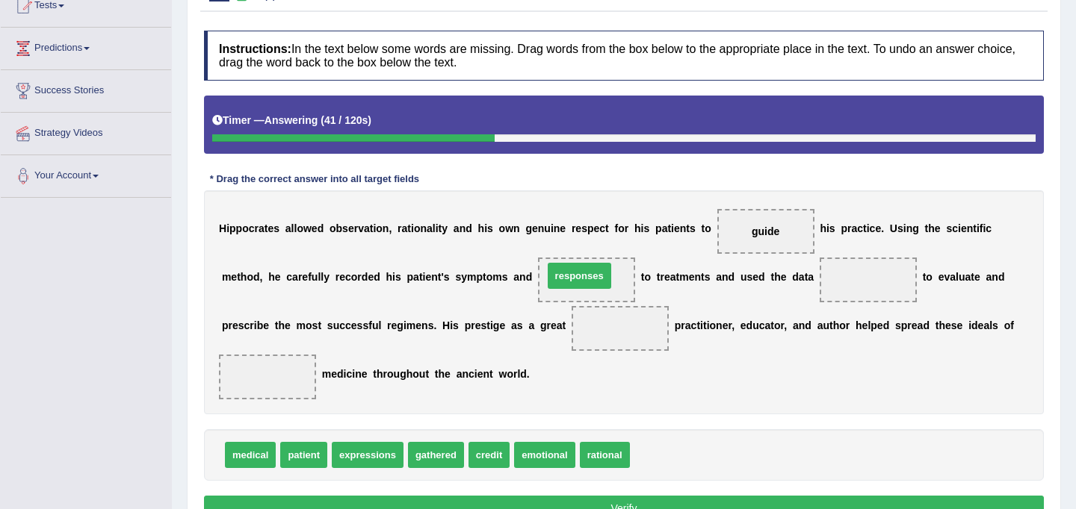
drag, startPoint x: 678, startPoint y: 459, endPoint x: 591, endPoint y: 280, distance: 199.1
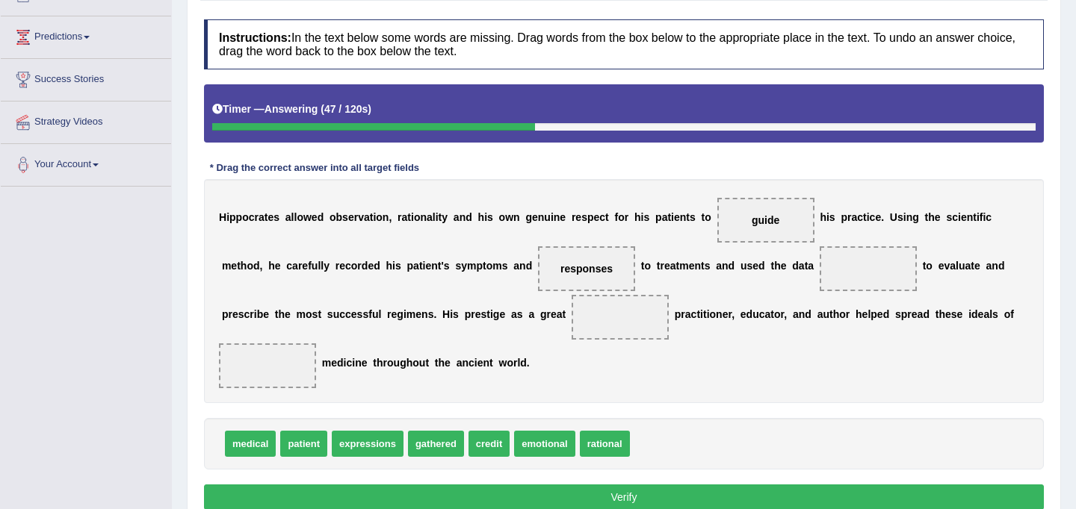
scroll to position [186, 0]
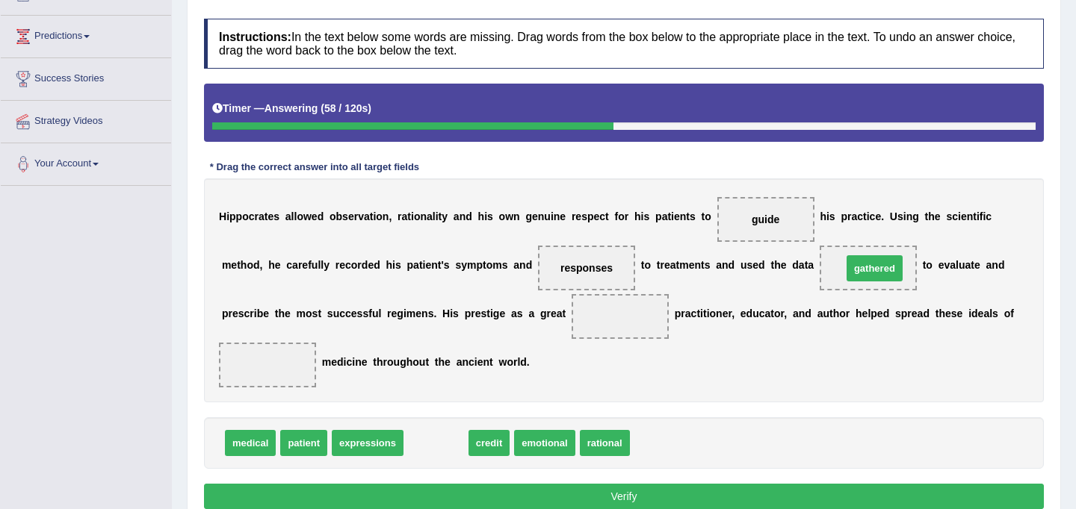
drag, startPoint x: 441, startPoint y: 439, endPoint x: 879, endPoint y: 264, distance: 471.4
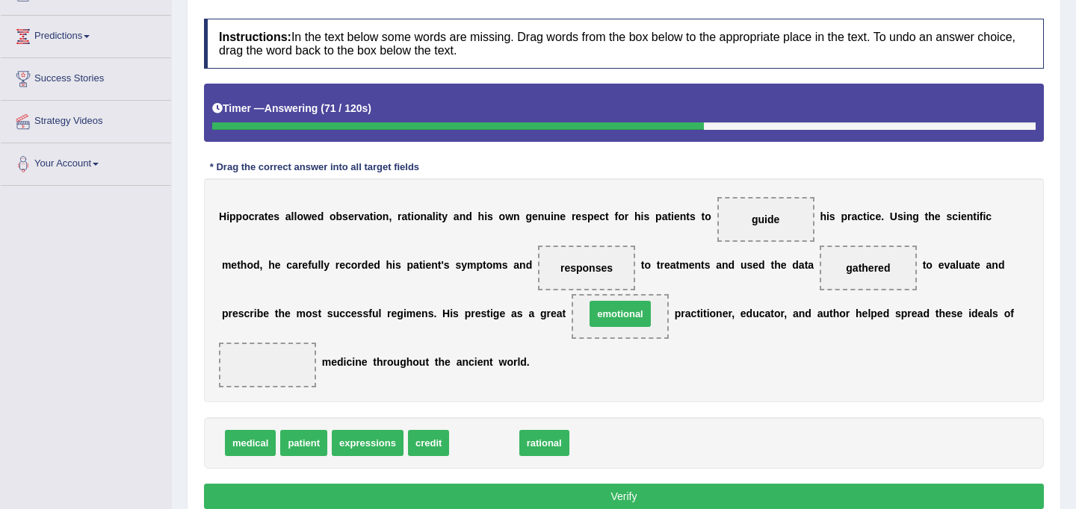
drag, startPoint x: 489, startPoint y: 440, endPoint x: 625, endPoint y: 311, distance: 187.6
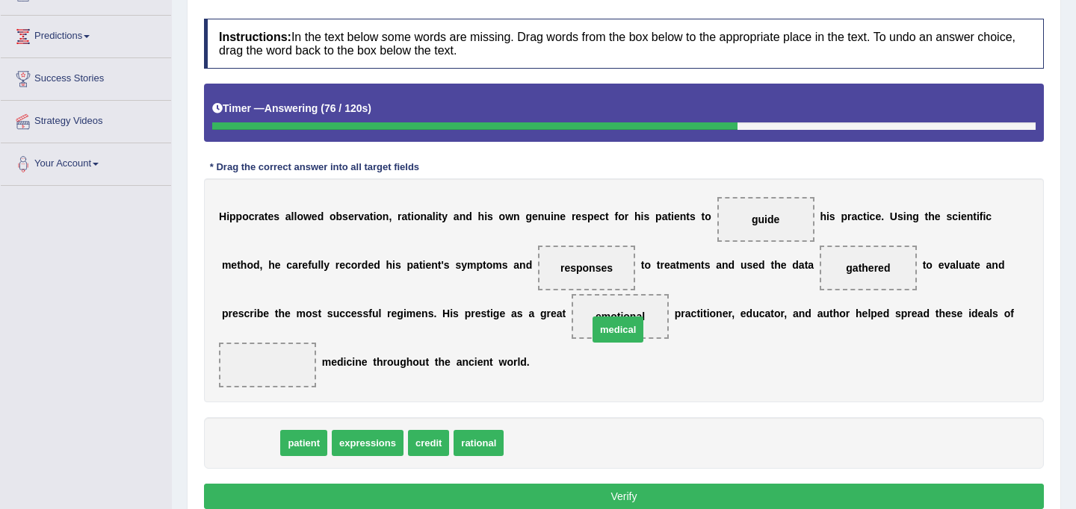
drag, startPoint x: 241, startPoint y: 447, endPoint x: 610, endPoint y: 328, distance: 387.7
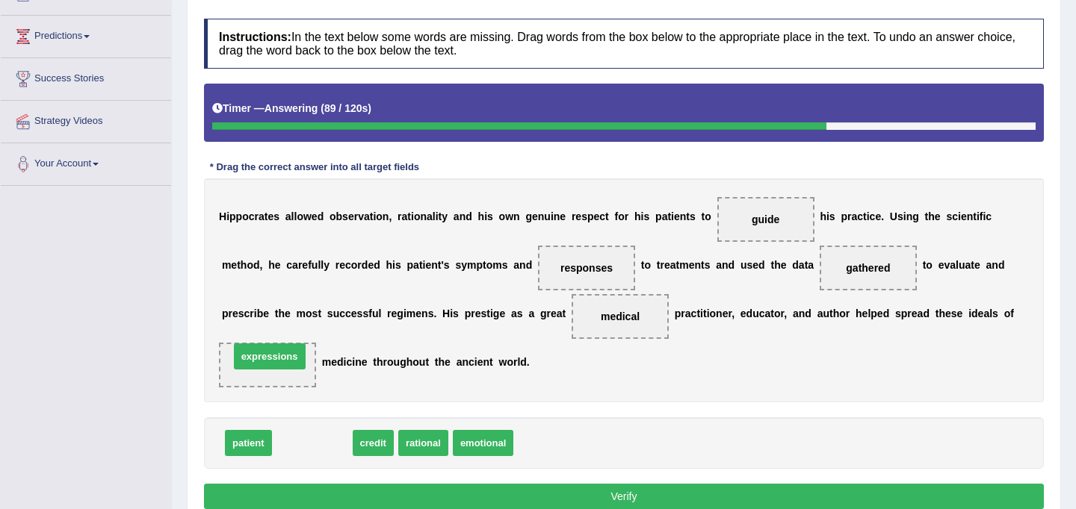
drag, startPoint x: 329, startPoint y: 444, endPoint x: 288, endPoint y: 359, distance: 94.2
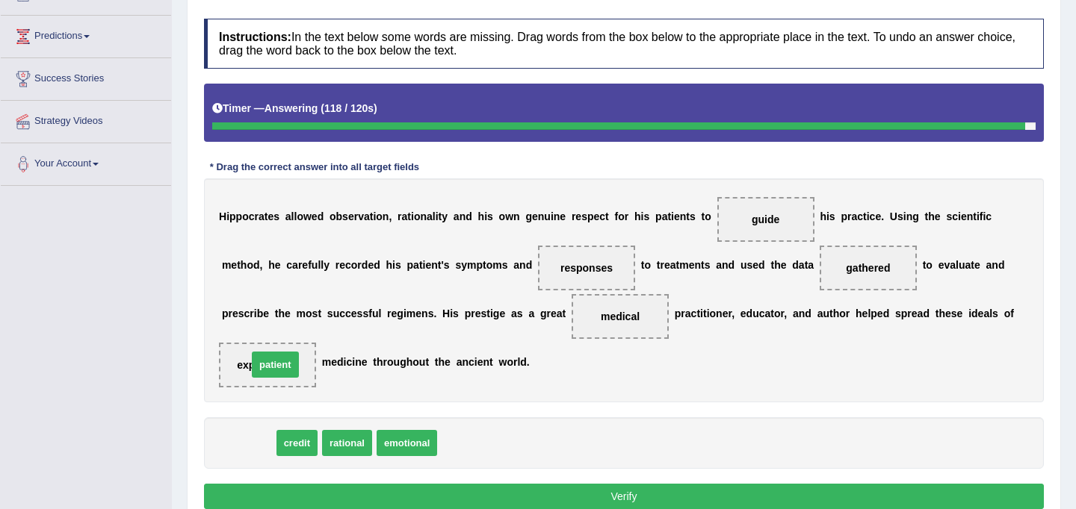
drag, startPoint x: 247, startPoint y: 443, endPoint x: 274, endPoint y: 363, distance: 84.3
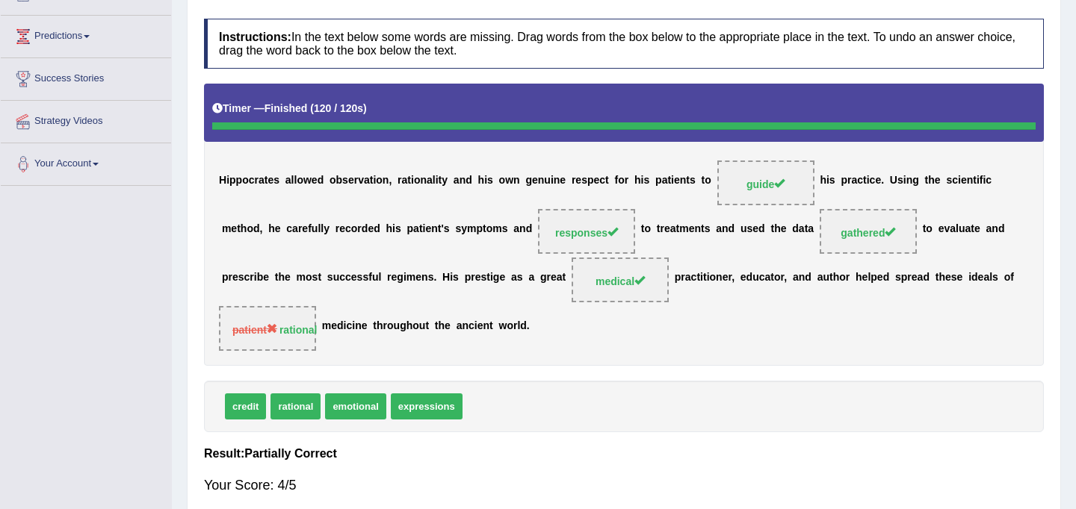
drag, startPoint x: 285, startPoint y: 415, endPoint x: 284, endPoint y: 323, distance: 91.9
click at [284, 323] on div "Instructions: In the text below some words are missing. Drag words from the box…" at bounding box center [623, 263] width 847 height 504
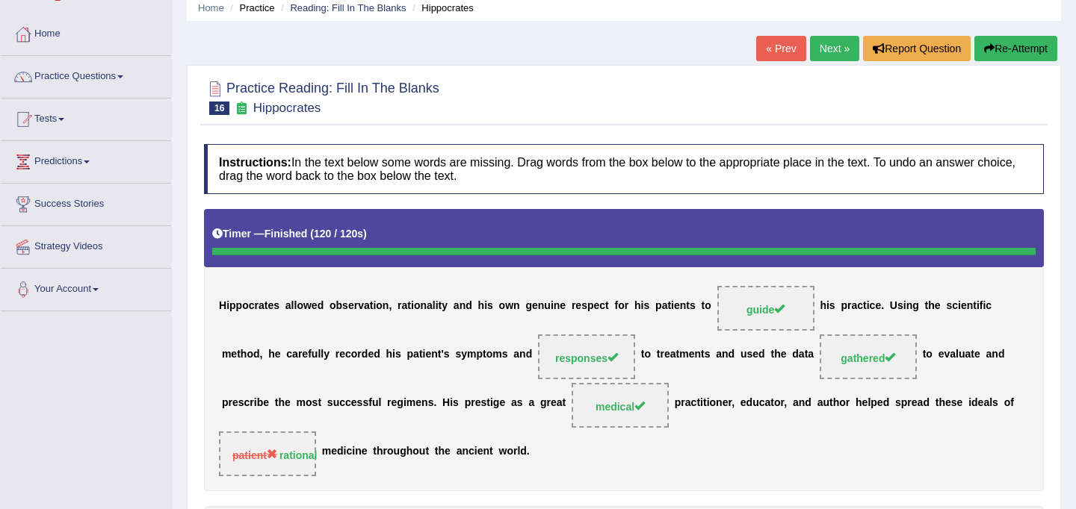
scroll to position [0, 0]
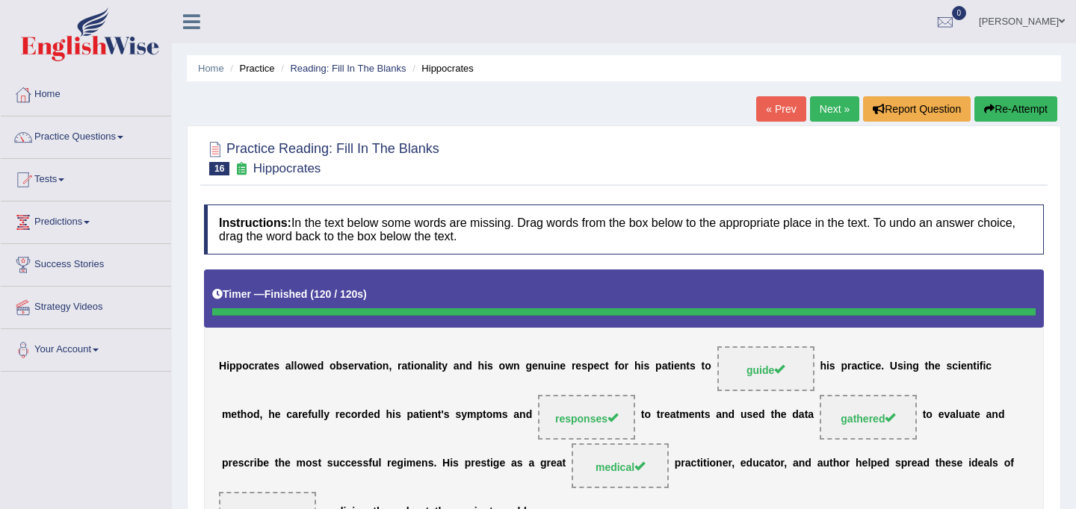
click at [828, 112] on link "Next »" at bounding box center [834, 108] width 49 height 25
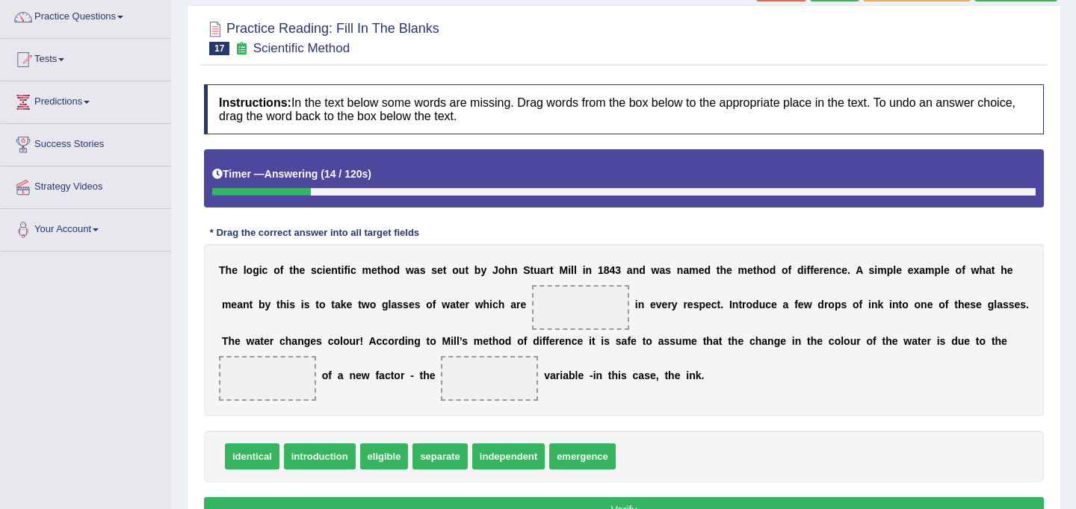
scroll to position [120, 0]
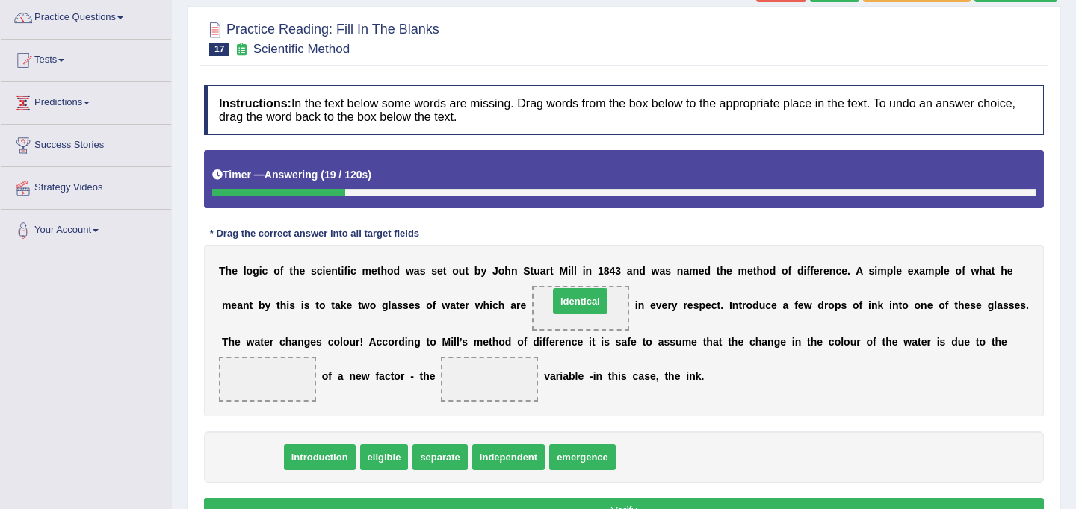
drag, startPoint x: 258, startPoint y: 454, endPoint x: 586, endPoint y: 298, distance: 363.2
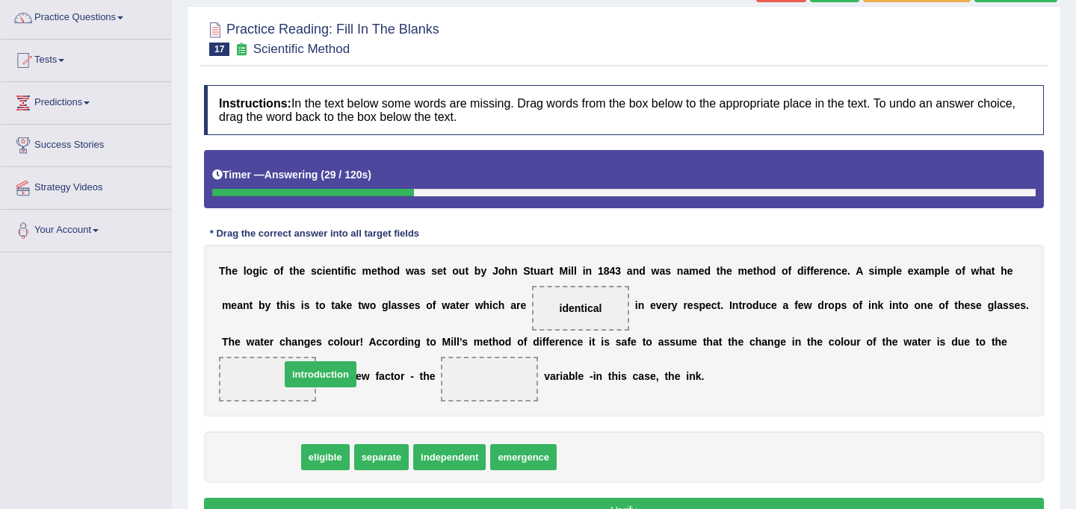
drag, startPoint x: 266, startPoint y: 459, endPoint x: 326, endPoint y: 377, distance: 102.2
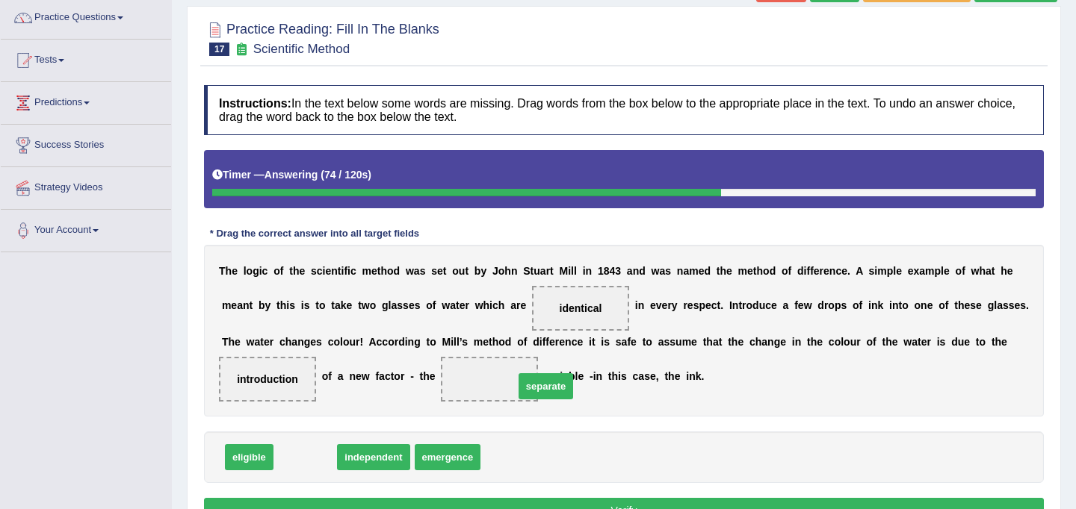
drag, startPoint x: 314, startPoint y: 456, endPoint x: 549, endPoint y: 379, distance: 247.8
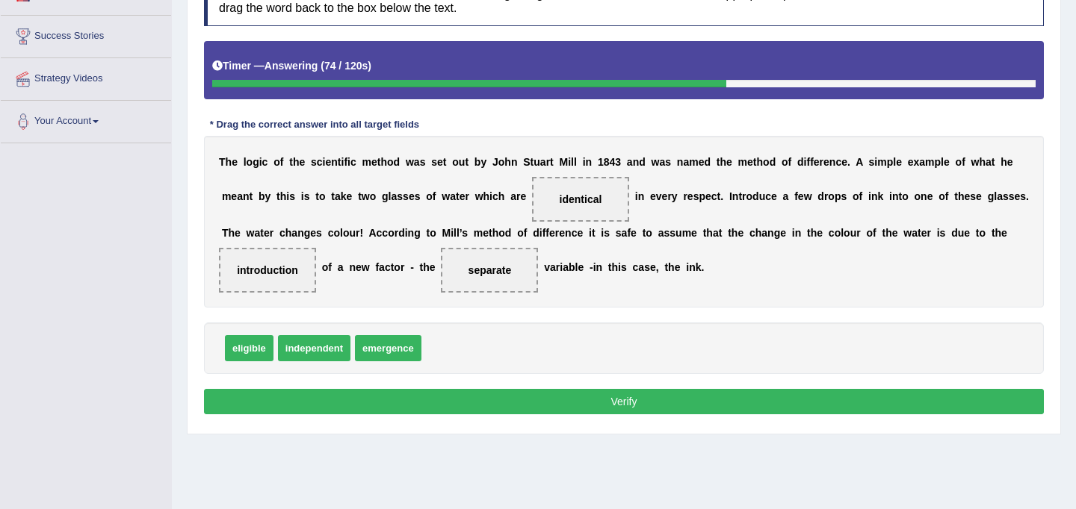
scroll to position [229, 0]
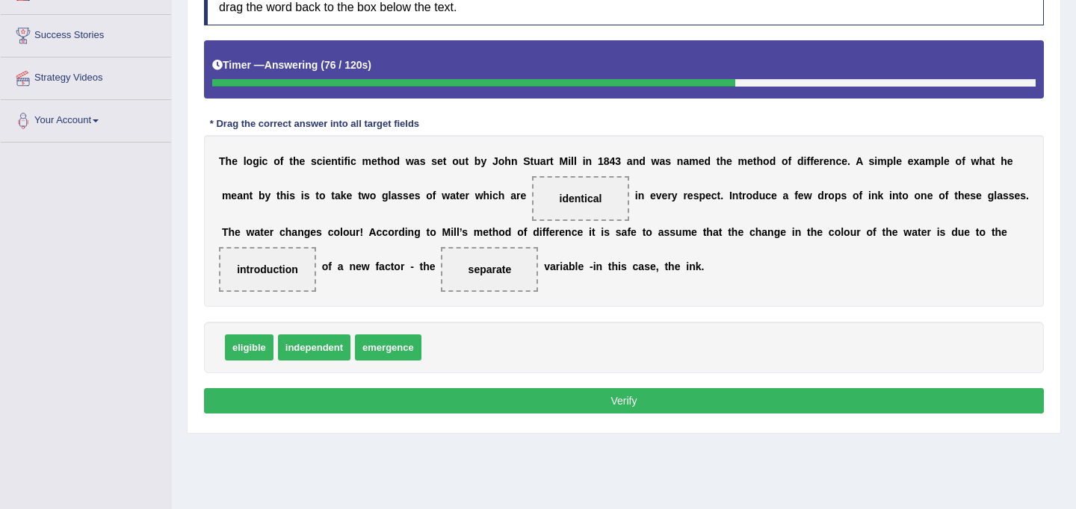
click at [548, 406] on button "Verify" at bounding box center [624, 400] width 840 height 25
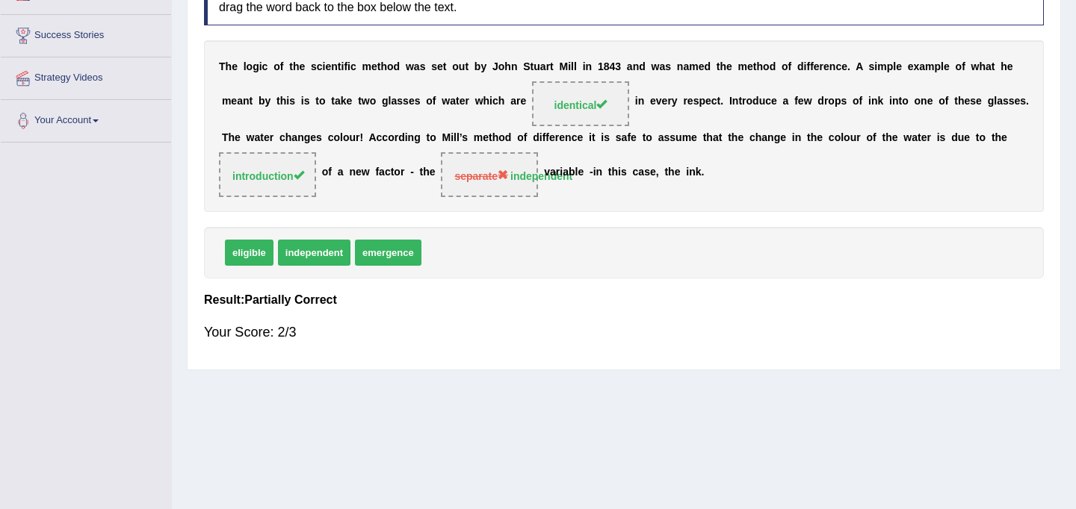
drag, startPoint x: 302, startPoint y: 256, endPoint x: 492, endPoint y: 286, distance: 192.1
click at [498, 250] on div "eligible independent emergence" at bounding box center [624, 253] width 840 height 52
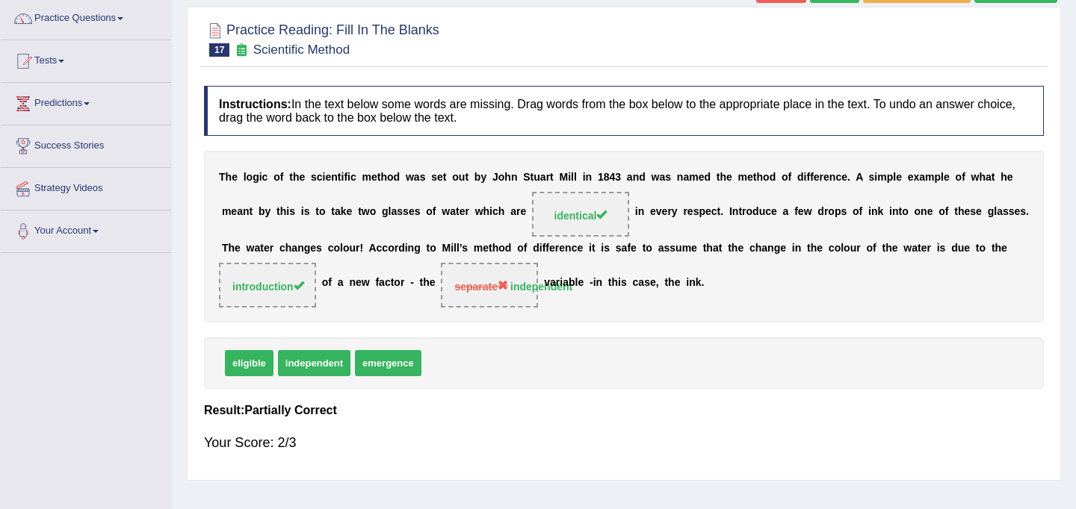
scroll to position [0, 0]
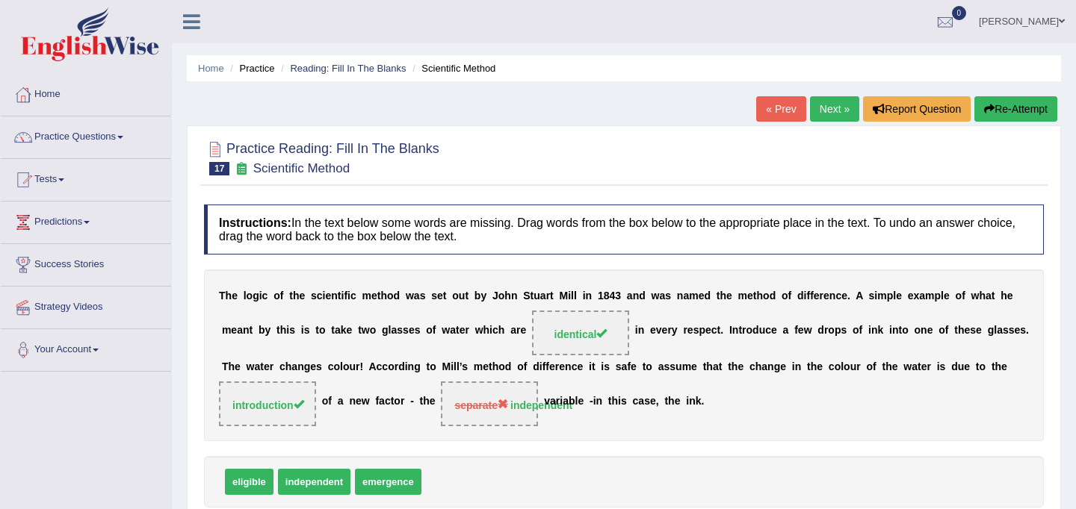
click at [828, 103] on link "Next »" at bounding box center [834, 108] width 49 height 25
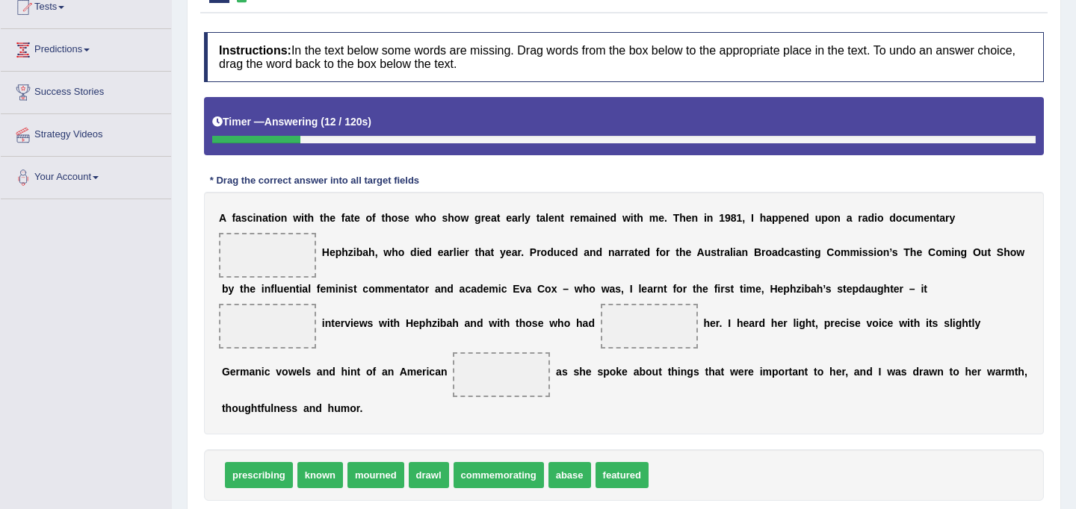
scroll to position [183, 0]
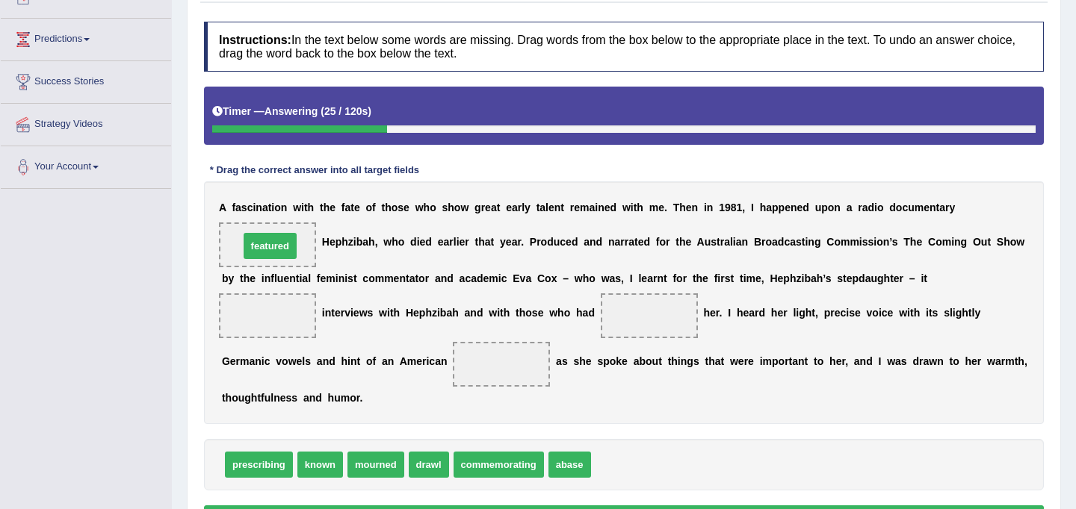
drag, startPoint x: 620, startPoint y: 464, endPoint x: 268, endPoint y: 244, distance: 414.8
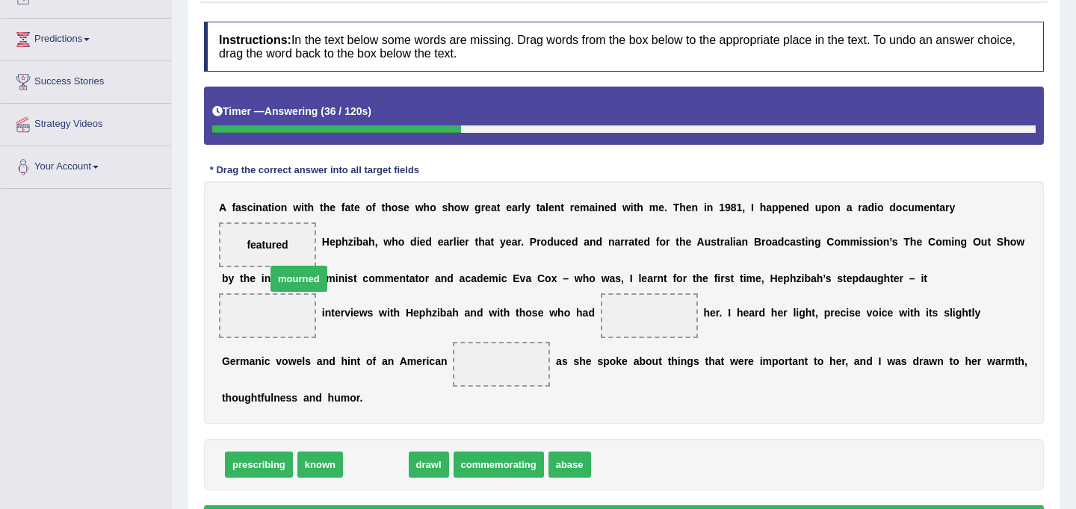
drag, startPoint x: 377, startPoint y: 471, endPoint x: 299, endPoint y: 285, distance: 201.9
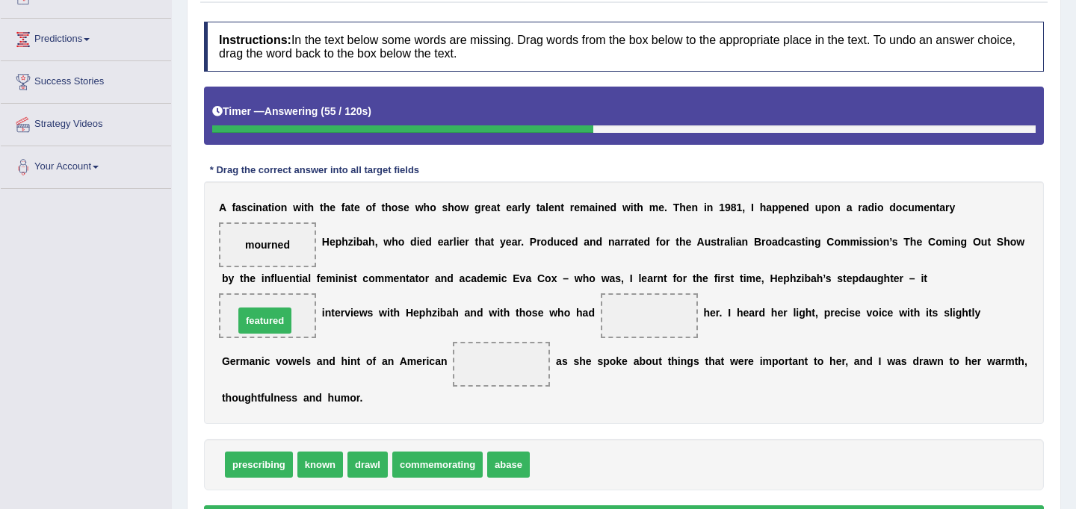
drag, startPoint x: 568, startPoint y: 468, endPoint x: 272, endPoint y: 324, distance: 329.1
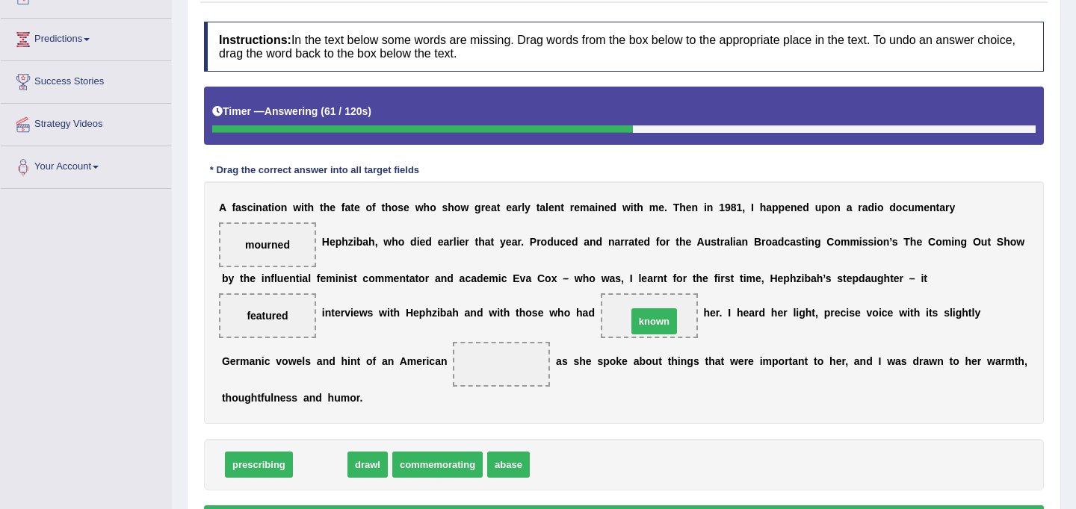
drag, startPoint x: 324, startPoint y: 462, endPoint x: 658, endPoint y: 318, distance: 363.4
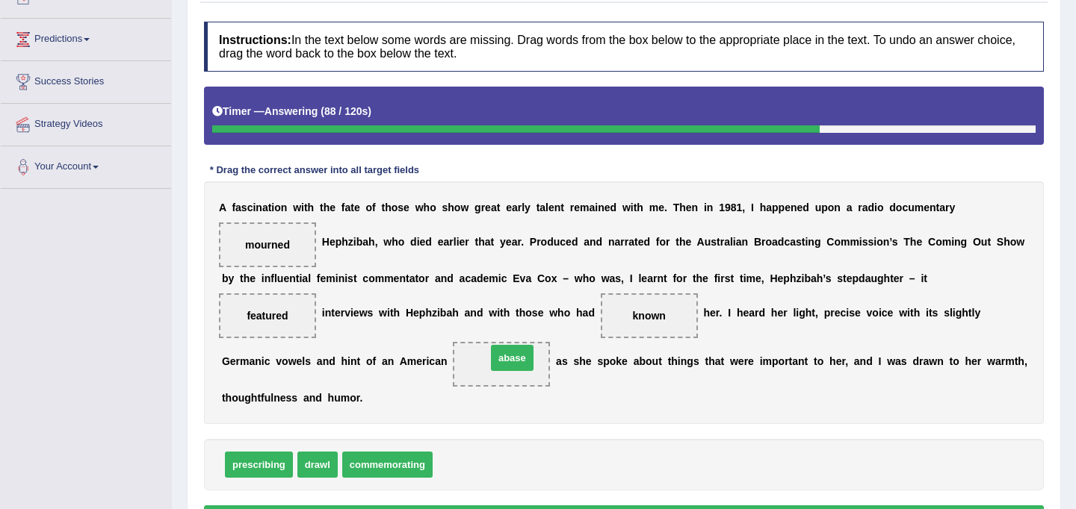
drag, startPoint x: 471, startPoint y: 461, endPoint x: 525, endPoint y: 355, distance: 118.9
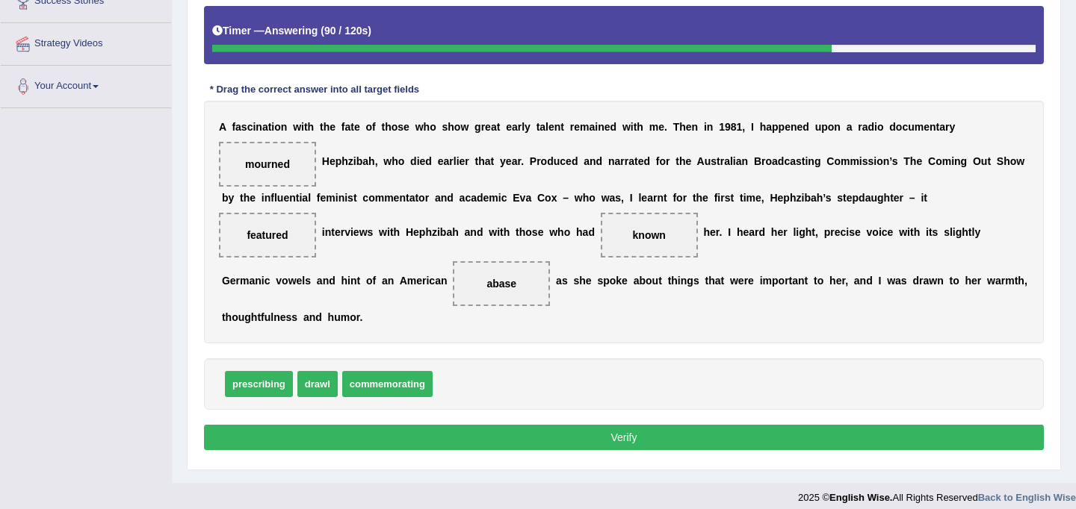
scroll to position [275, 0]
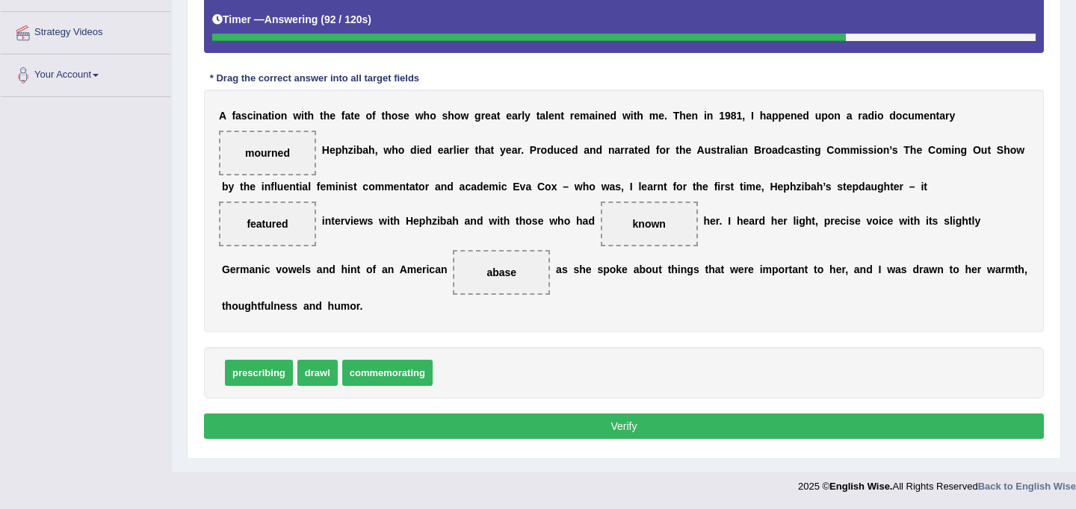
click at [517, 421] on button "Verify" at bounding box center [624, 426] width 840 height 25
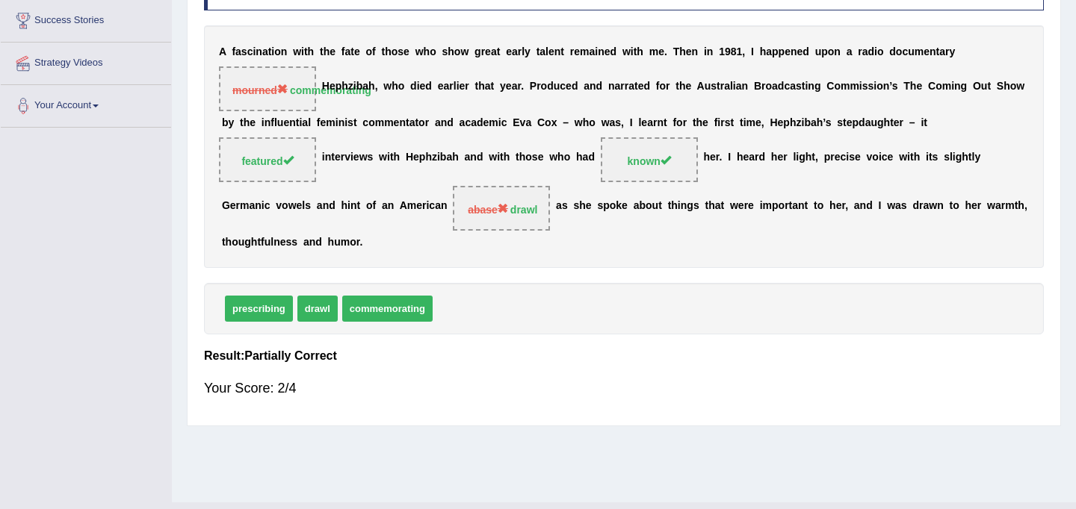
scroll to position [242, 0]
